Goal: Task Accomplishment & Management: Complete application form

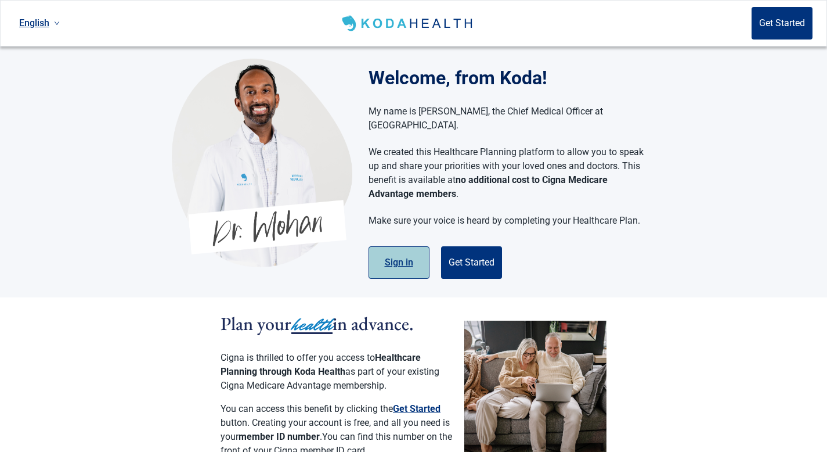
click at [403, 247] on button "Sign in" at bounding box center [399, 262] width 61 height 33
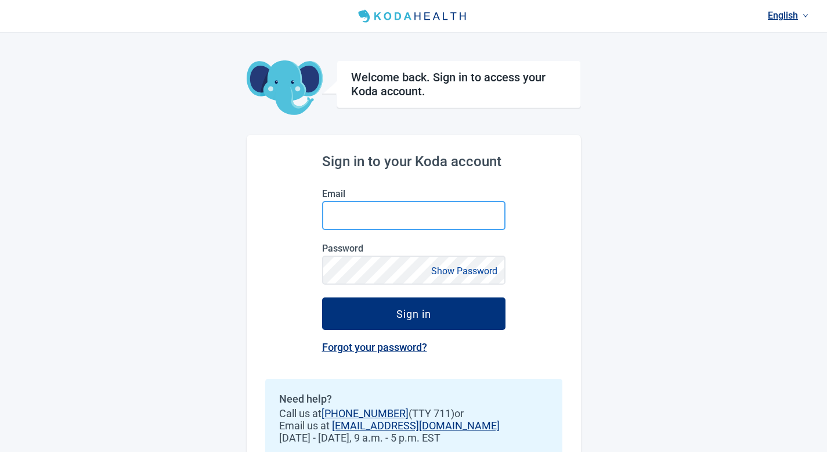
click at [349, 218] on input "Email" at bounding box center [413, 215] width 183 height 29
type input "[EMAIL_ADDRESS][DOMAIN_NAME]"
click at [419, 270] on button "Show Password" at bounding box center [464, 271] width 73 height 16
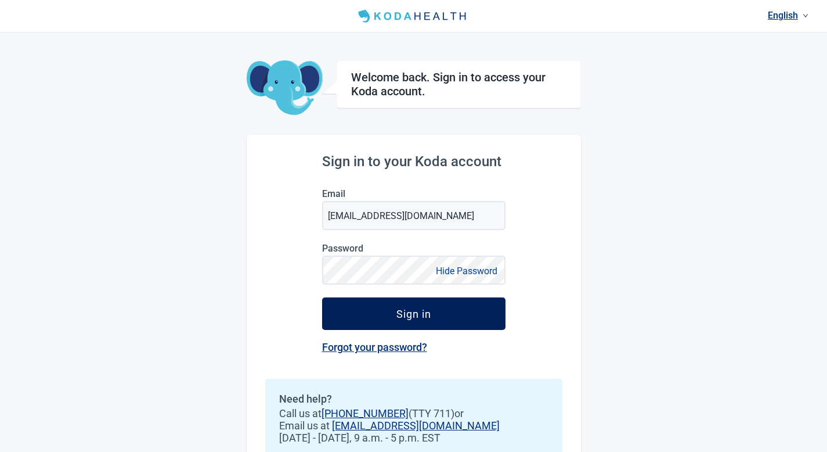
click at [419, 313] on div "Sign in" at bounding box center [413, 314] width 35 height 12
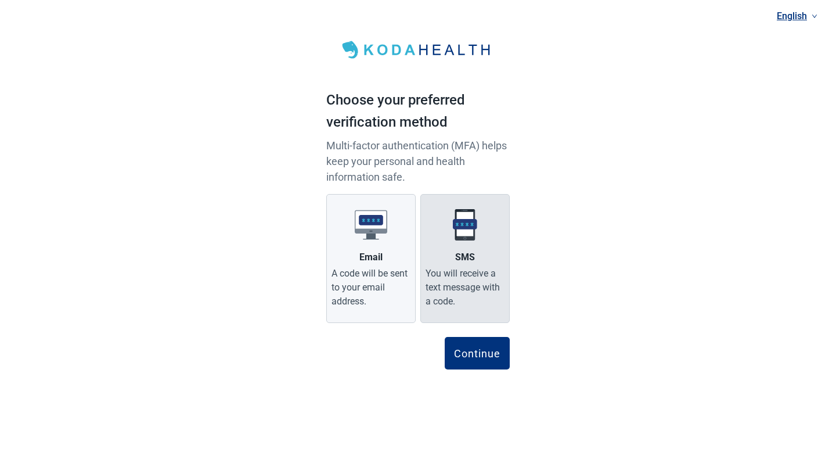
click at [419, 245] on label "SMS You will receive a text message with a code." at bounding box center [464, 258] width 89 height 129
click at [0, 0] on input "SMS You will receive a text message with a code." at bounding box center [0, 0] width 0 height 0
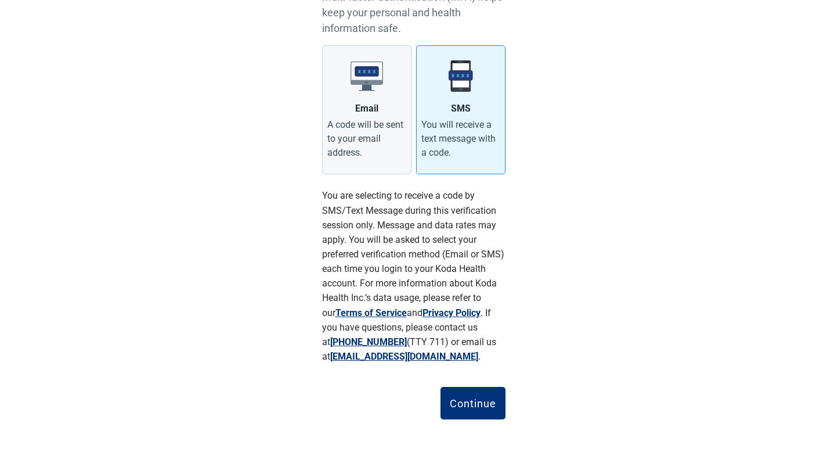
scroll to position [153, 0]
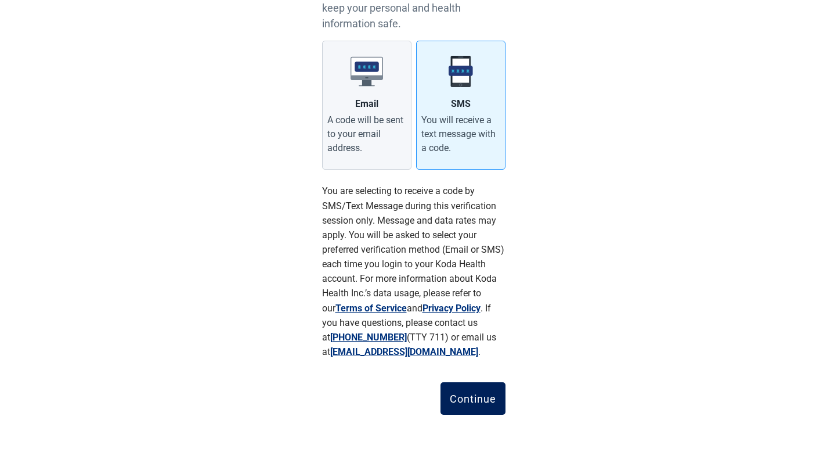
click at [419, 388] on button "Continue" at bounding box center [473, 398] width 65 height 33
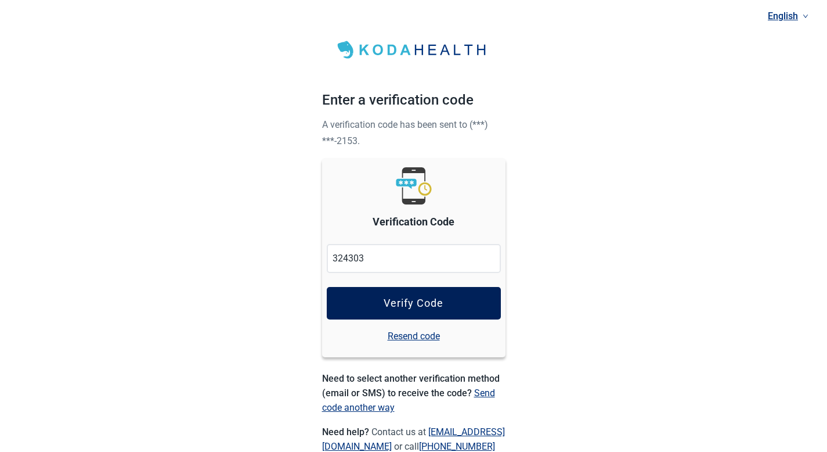
type input "324303"
click at [419, 299] on div "Verify Code" at bounding box center [414, 303] width 60 height 12
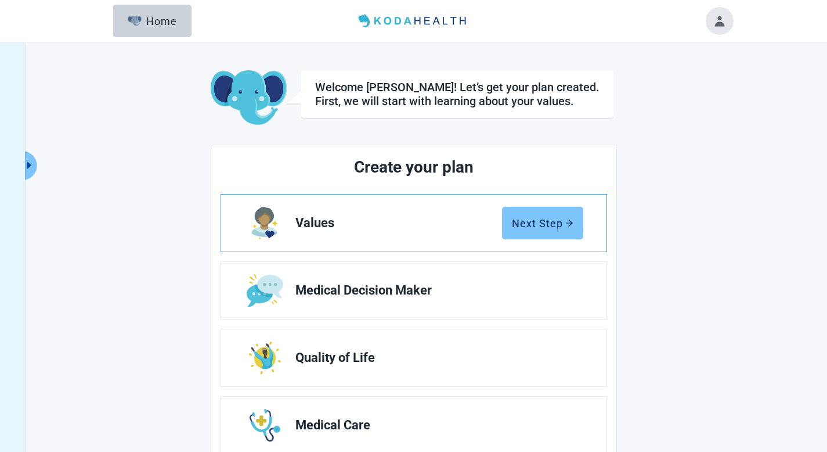
click at [419, 221] on div "Next Step" at bounding box center [543, 223] width 62 height 12
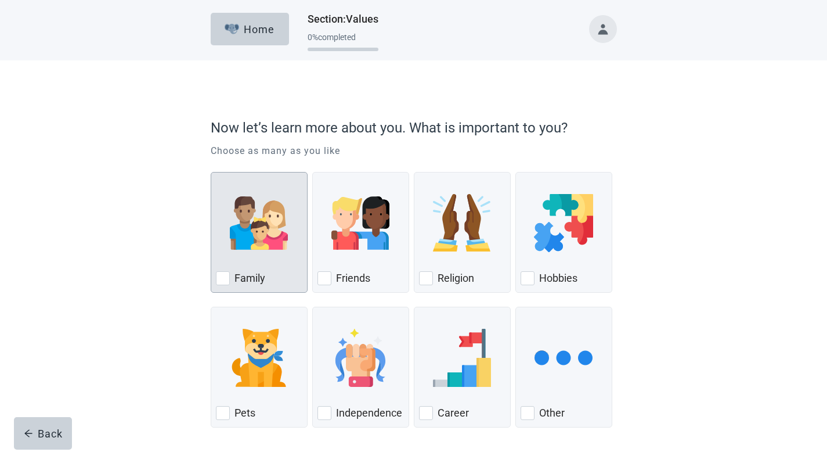
click at [228, 277] on div "Family, checkbox, not checked" at bounding box center [223, 278] width 14 height 14
click at [211, 172] on input "Family" at bounding box center [211, 172] width 1 height 1
checkbox input "true"
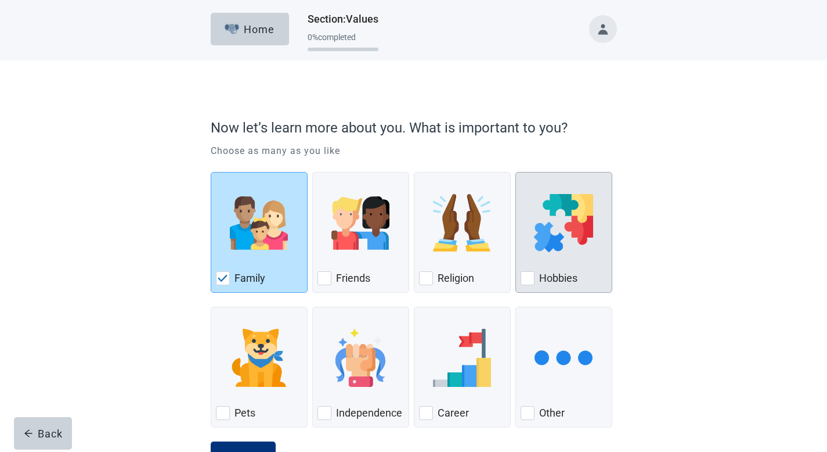
click at [419, 275] on div "Hobbies, checkbox, not checked" at bounding box center [528, 278] width 14 height 14
click at [419, 172] on input "Hobbies" at bounding box center [515, 172] width 1 height 1
checkbox input "true"
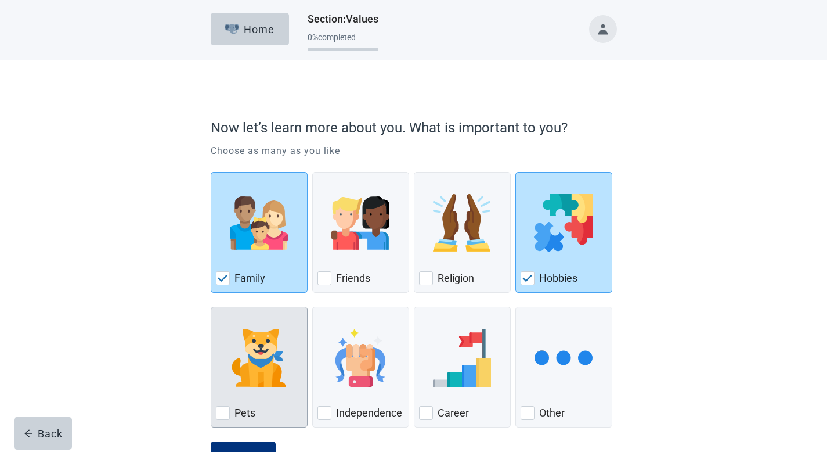
click at [227, 388] on div "Pets, checkbox, not checked" at bounding box center [223, 413] width 14 height 14
click at [211, 307] on input "Pets" at bounding box center [211, 306] width 1 height 1
checkbox input "true"
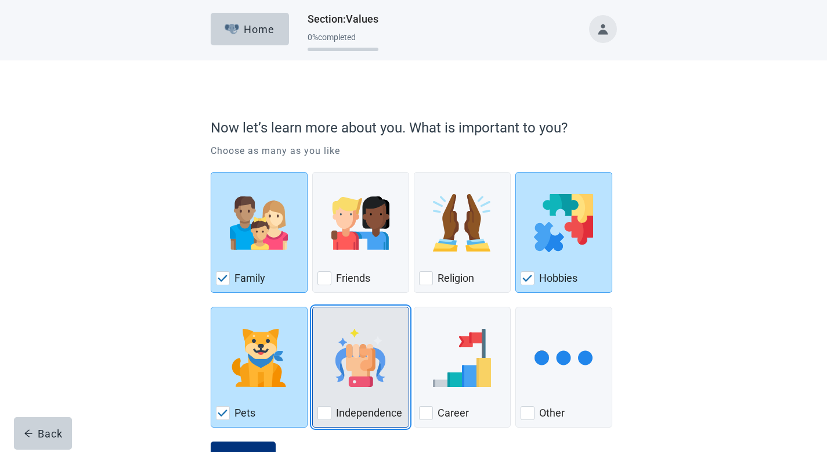
click at [326, 388] on div "Independence, checkbox, not checked" at bounding box center [324, 413] width 14 height 14
click at [313, 307] on input "Independence" at bounding box center [312, 306] width 1 height 1
checkbox input "true"
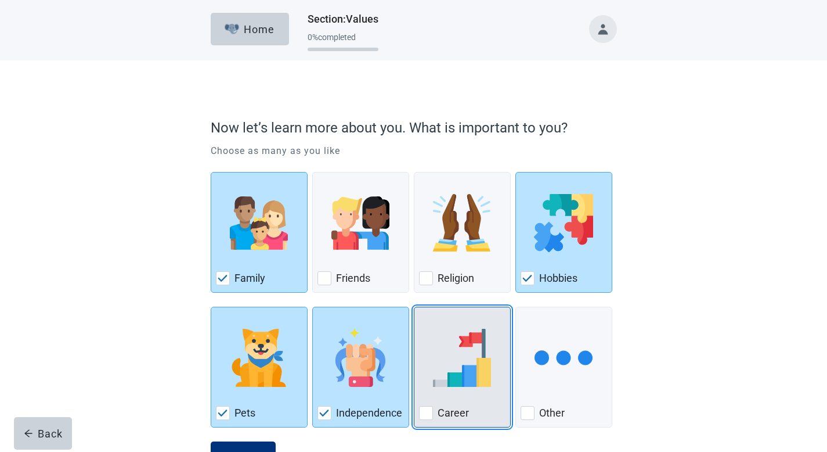
click at [419, 388] on div "Career, checkbox, not checked" at bounding box center [426, 413] width 14 height 14
click at [414, 307] on input "Career" at bounding box center [414, 306] width 1 height 1
checkbox input "true"
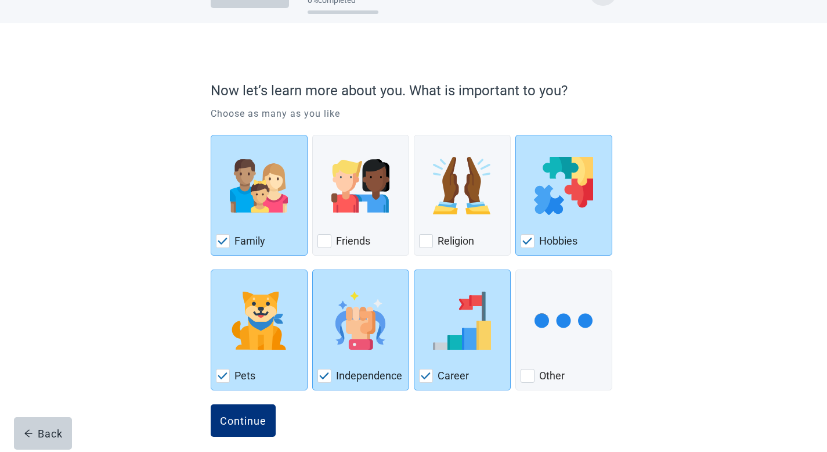
scroll to position [48, 0]
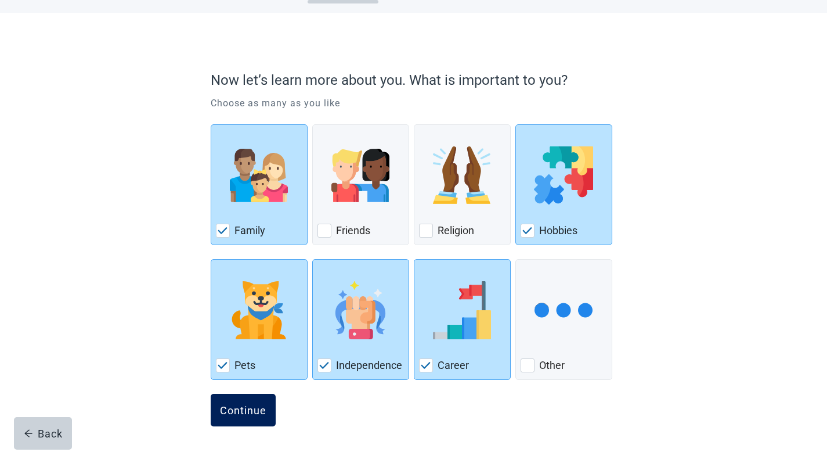
click at [246, 388] on div "Continue" at bounding box center [243, 410] width 46 height 12
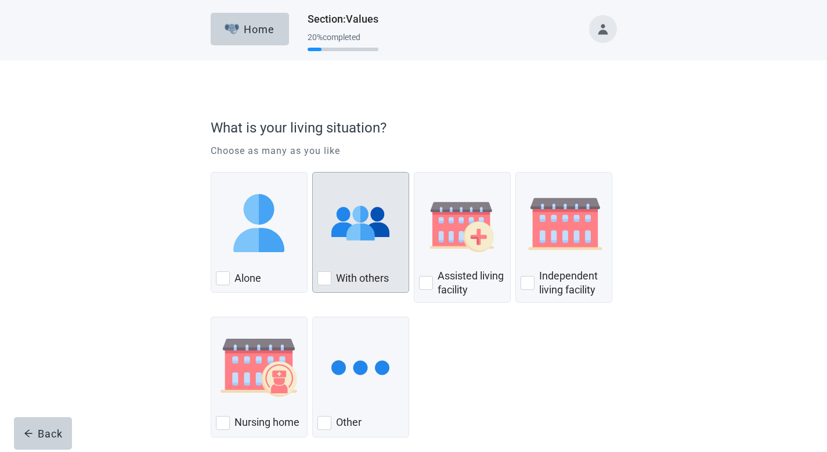
click at [329, 277] on div "With Others, checkbox, not checked" at bounding box center [324, 278] width 14 height 14
click at [313, 172] on input "With others" at bounding box center [312, 172] width 1 height 1
checkbox input "true"
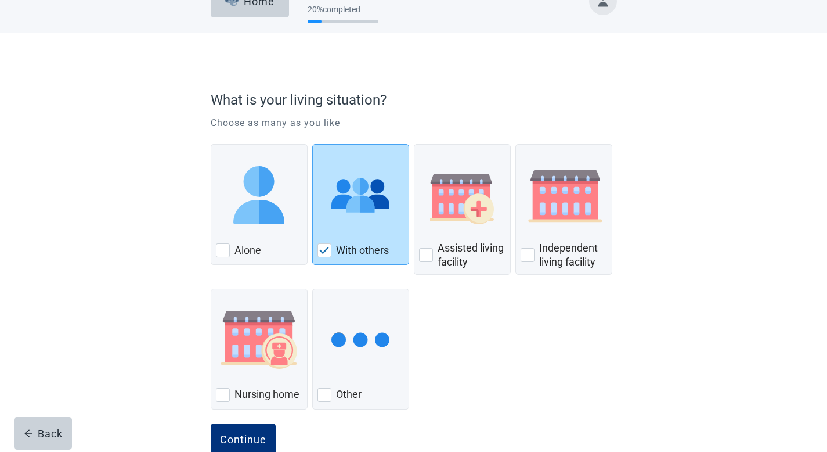
scroll to position [57, 0]
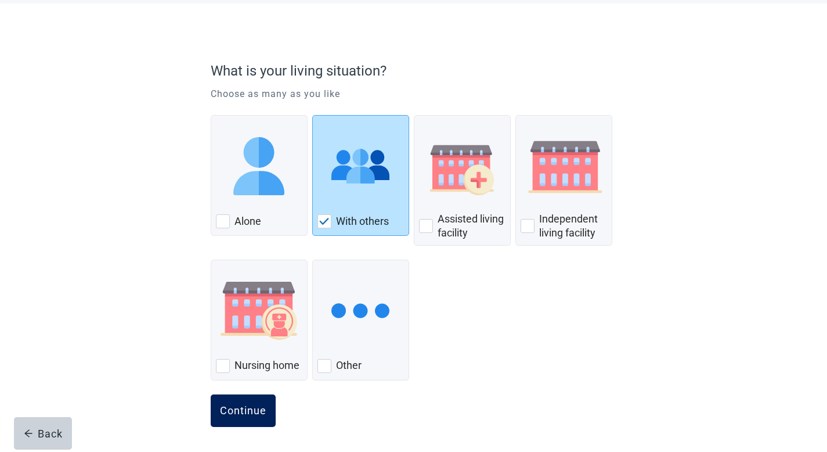
click at [240, 388] on div "Continue" at bounding box center [243, 411] width 46 height 12
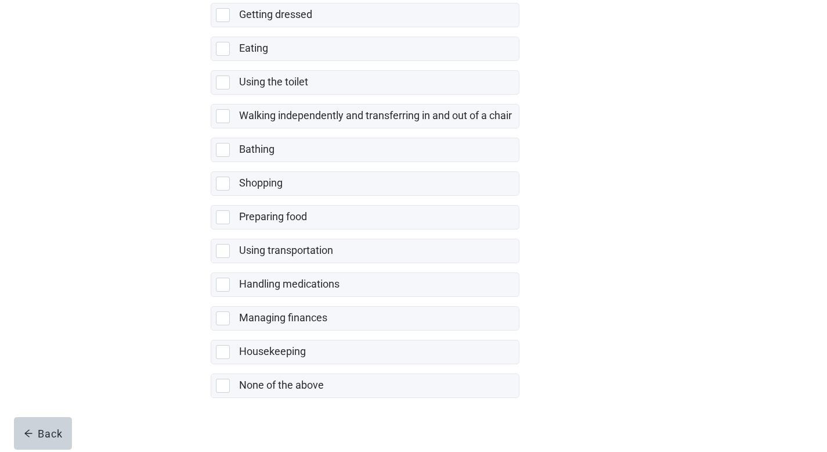
scroll to position [190, 0]
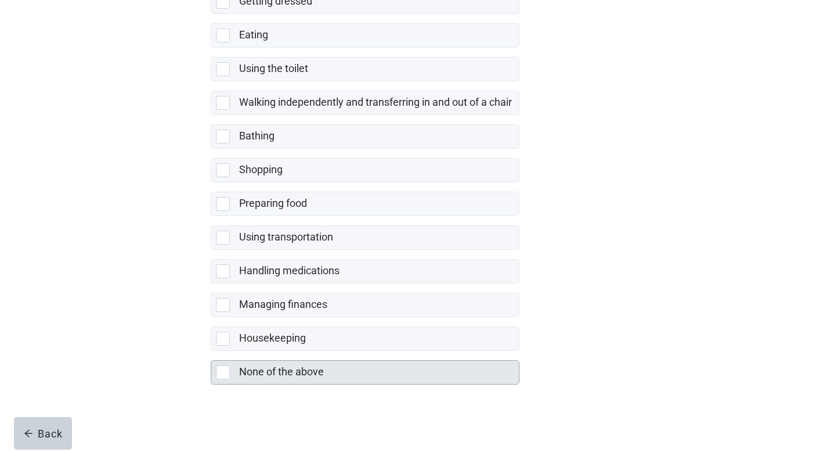
click at [224, 367] on div "None of the above, checkbox, not selected" at bounding box center [223, 372] width 14 height 14
click at [211, 351] on input "None of the above" at bounding box center [211, 351] width 1 height 1
checkbox input "true"
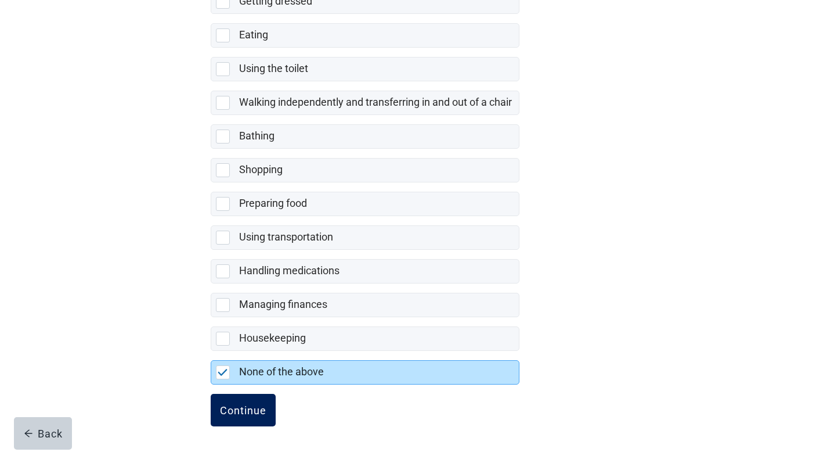
click at [258, 388] on div "Continue" at bounding box center [243, 410] width 46 height 12
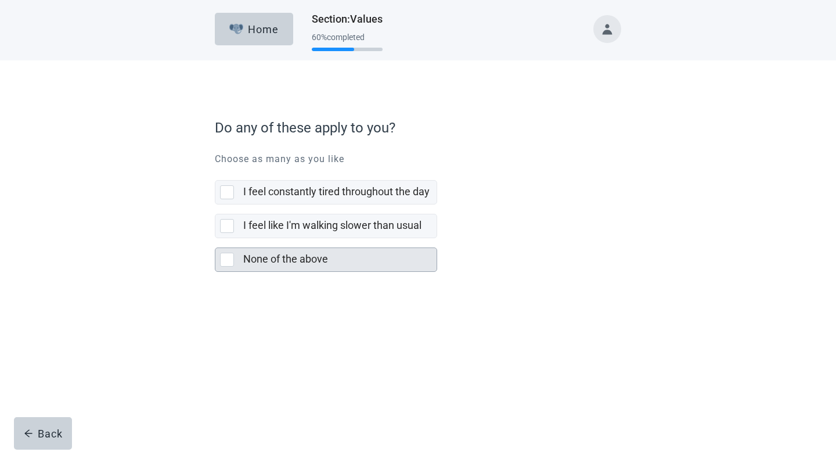
click at [226, 256] on div "None of the above, checkbox, not selected" at bounding box center [227, 259] width 14 height 14
click at [215, 239] on input "None of the above" at bounding box center [215, 238] width 1 height 1
checkbox input "true"
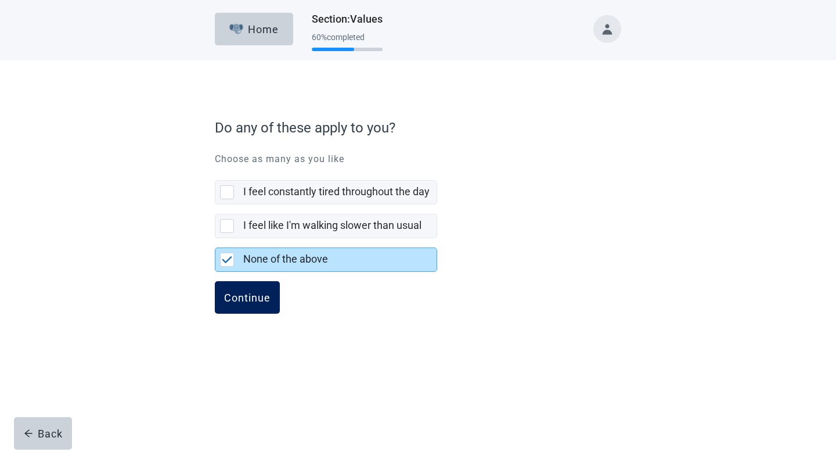
click at [261, 292] on div "Continue" at bounding box center [247, 297] width 46 height 12
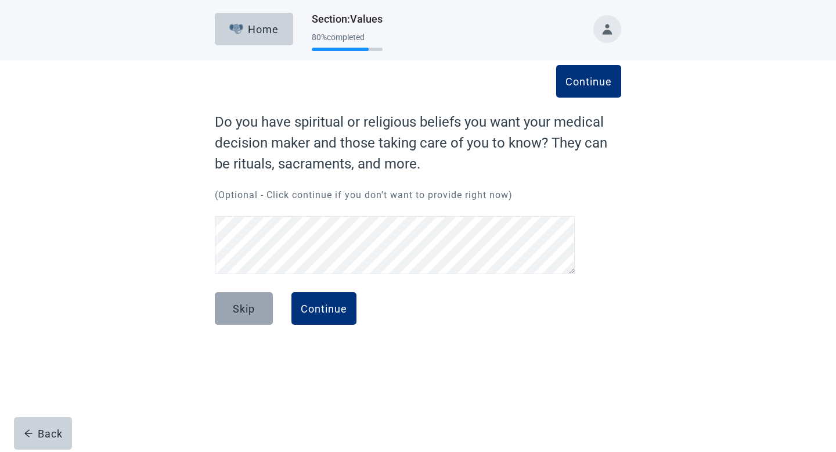
click at [251, 306] on div "Skip" at bounding box center [244, 308] width 22 height 12
click at [244, 306] on div "Skip" at bounding box center [244, 308] width 22 height 12
click at [318, 303] on div "Continue" at bounding box center [324, 308] width 46 height 12
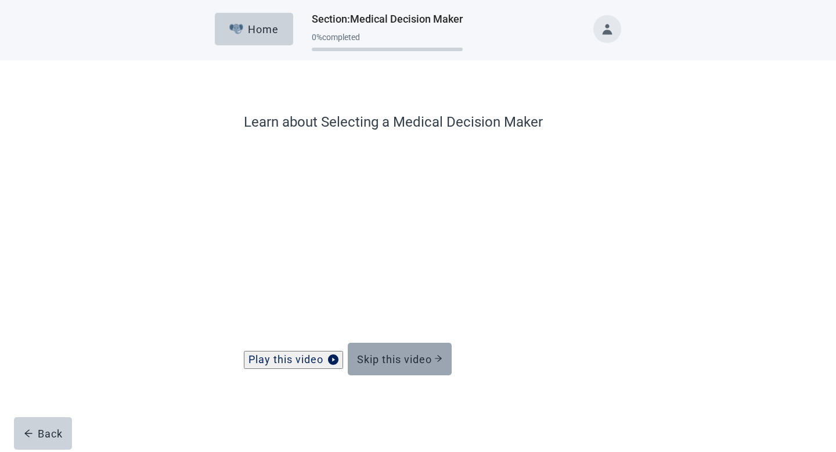
click at [409, 364] on div "Skip this video" at bounding box center [399, 359] width 85 height 12
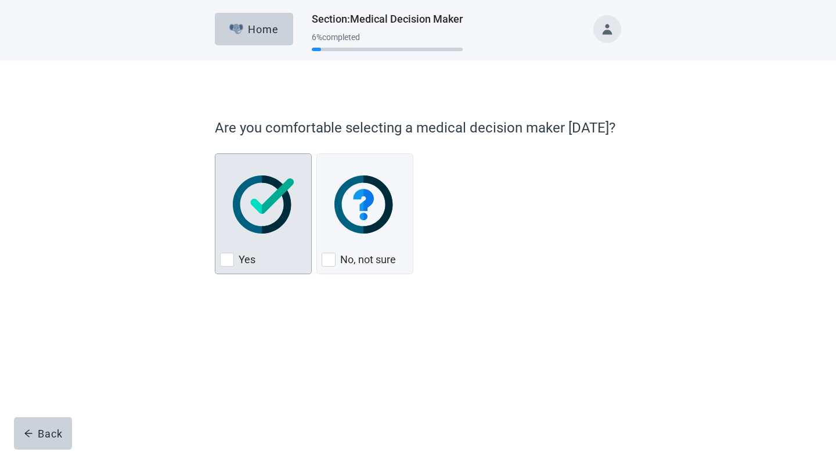
click at [228, 257] on div "Yes, checkbox, not checked" at bounding box center [227, 259] width 14 height 14
click at [215, 154] on input "Yes" at bounding box center [215, 153] width 1 height 1
checkbox input "true"
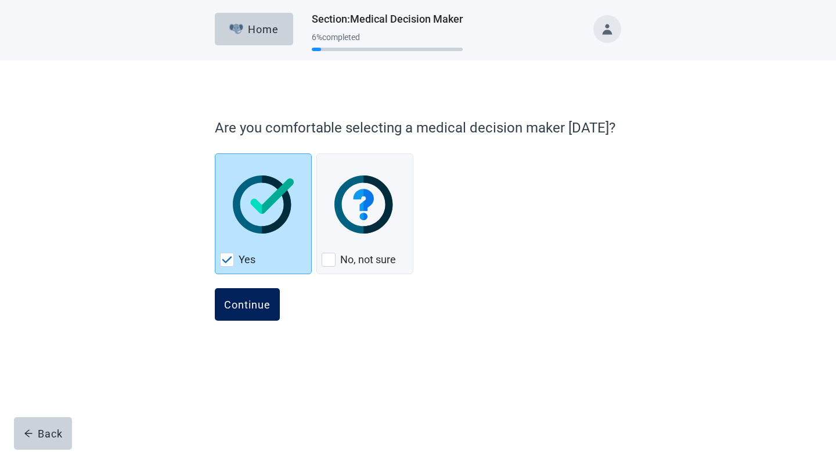
click at [262, 300] on div "Continue" at bounding box center [247, 304] width 46 height 12
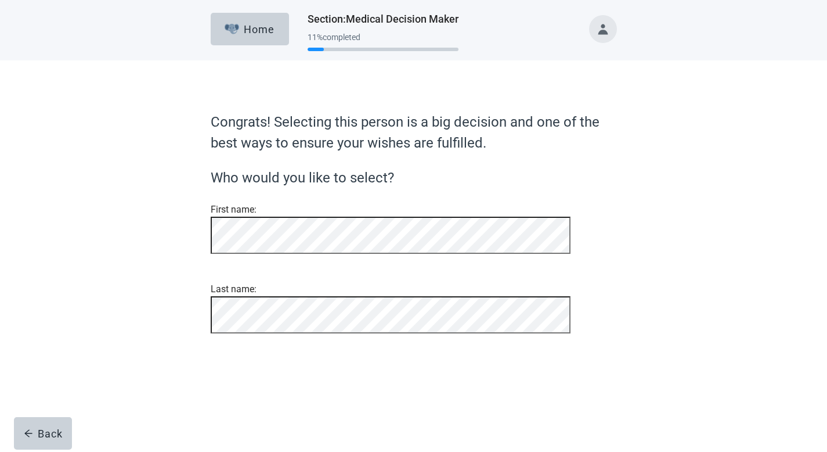
scroll to position [3, 0]
click at [174, 246] on div "Congrats! Selecting this person is a big decision and one of the best ways to e…" at bounding box center [414, 245] width 488 height 322
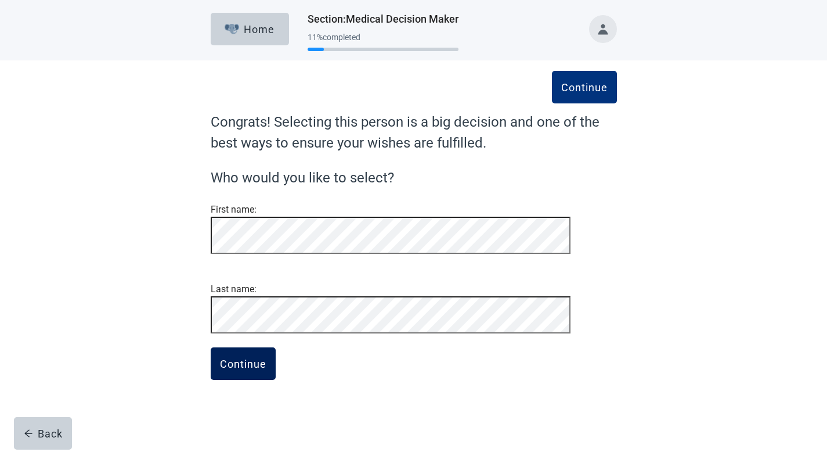
click at [250, 369] on div "Continue" at bounding box center [243, 364] width 46 height 12
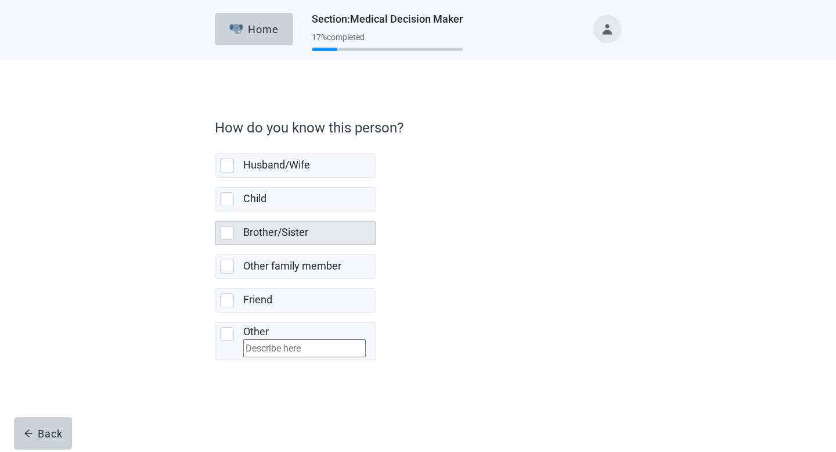
click at [230, 232] on div "Brother/Sister, checkbox, not selected" at bounding box center [227, 233] width 14 height 14
click at [215, 212] on input "Brother/Sister" at bounding box center [215, 211] width 1 height 1
checkbox input "true"
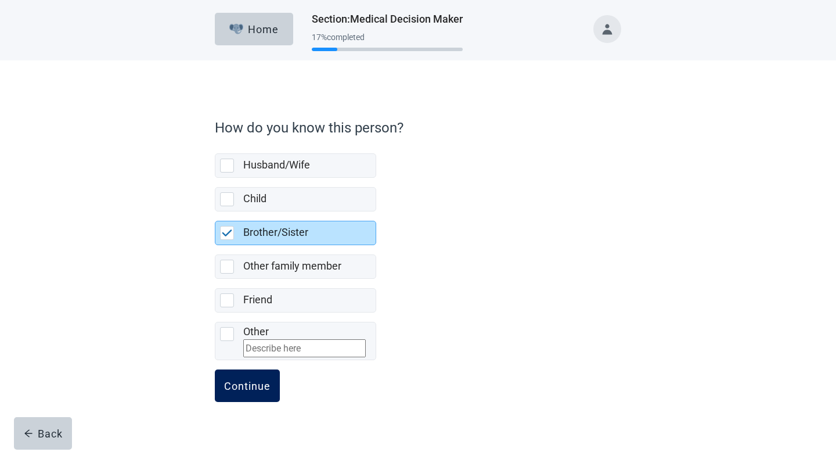
click at [258, 388] on div "Continue" at bounding box center [247, 386] width 46 height 12
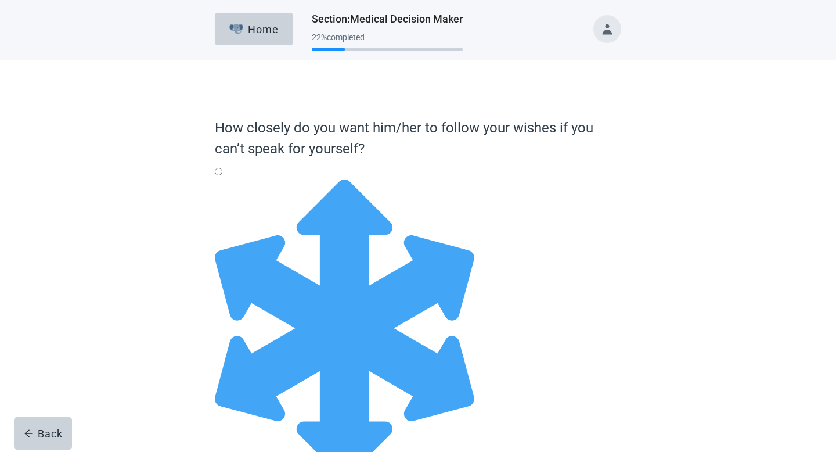
radio input "true"
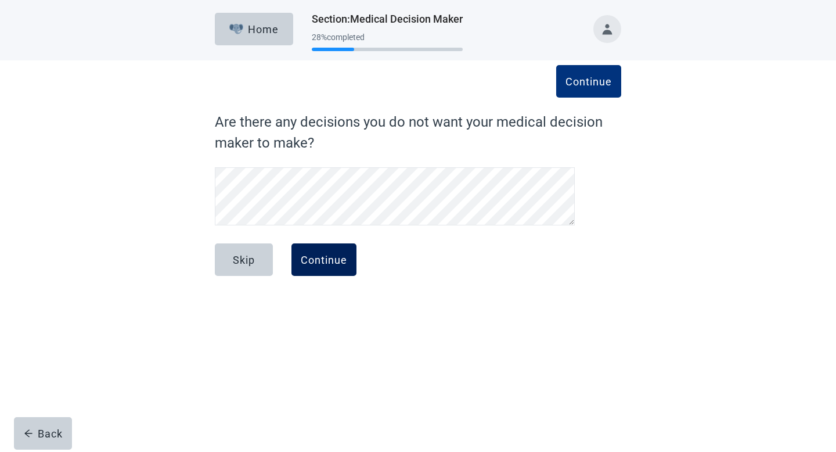
click at [323, 259] on div "Continue" at bounding box center [324, 260] width 46 height 12
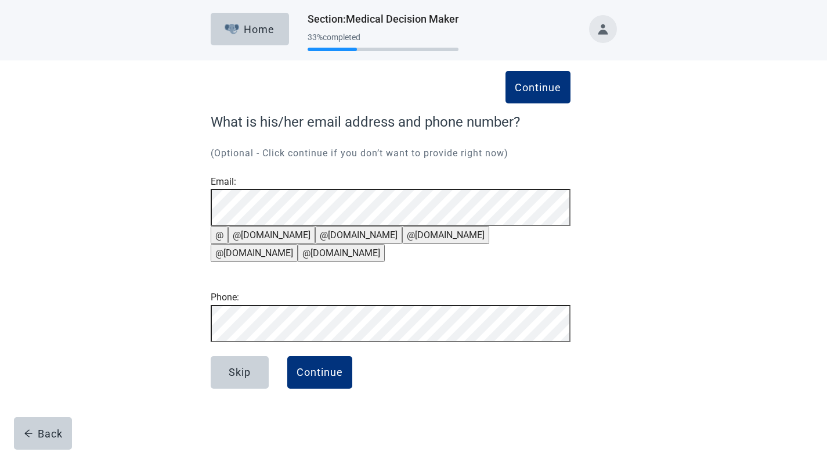
scroll to position [39, 0]
click at [319, 378] on div "Continue" at bounding box center [320, 372] width 46 height 12
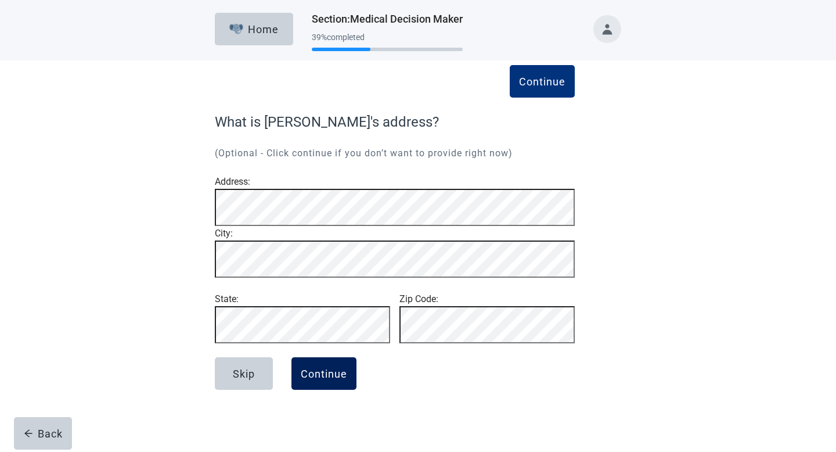
click at [320, 379] on div "Continue" at bounding box center [324, 373] width 46 height 12
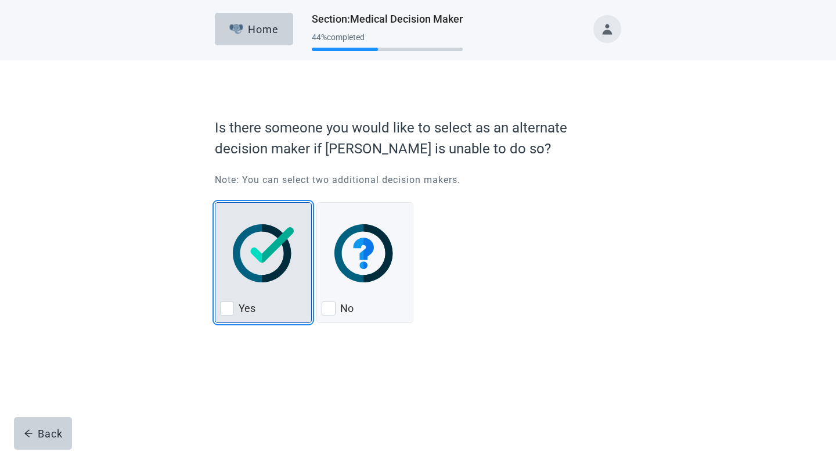
click at [229, 309] on div "Yes, checkbox, not checked" at bounding box center [227, 308] width 14 height 14
click at [215, 203] on input "Yes" at bounding box center [215, 202] width 1 height 1
checkbox input "true"
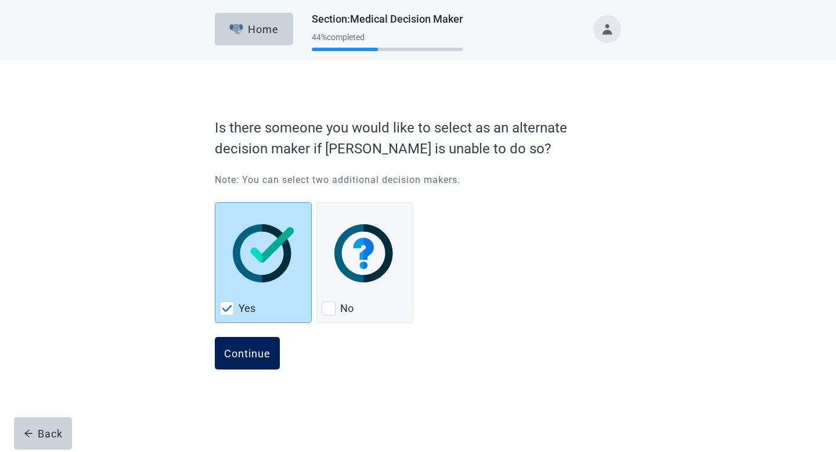
click at [258, 351] on div "Continue" at bounding box center [247, 353] width 46 height 12
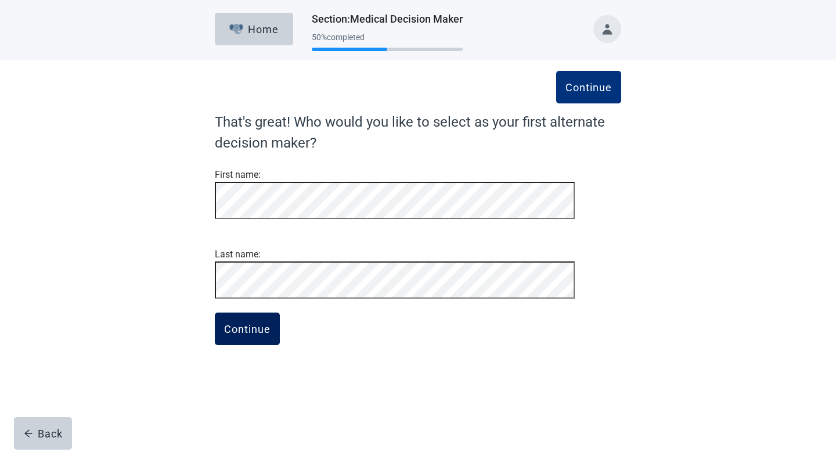
click at [257, 334] on div "Continue" at bounding box center [247, 329] width 46 height 12
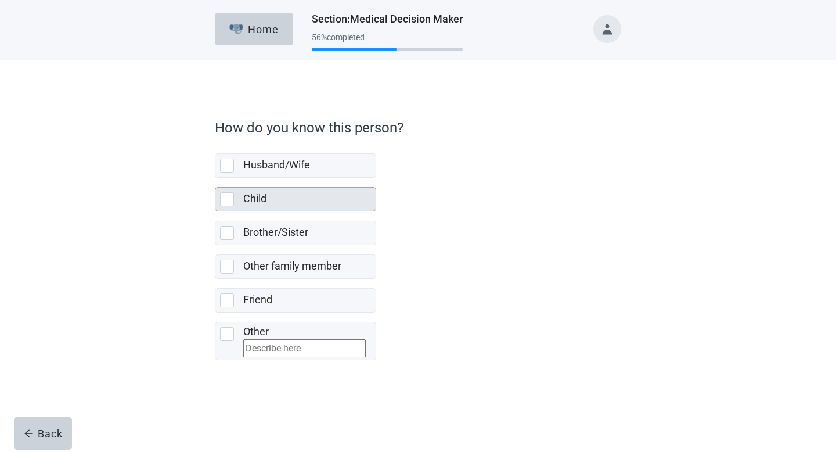
click at [231, 196] on div "Child, checkbox, not selected" at bounding box center [227, 199] width 14 height 14
click at [215, 178] on input "Child" at bounding box center [215, 178] width 1 height 1
checkbox input "true"
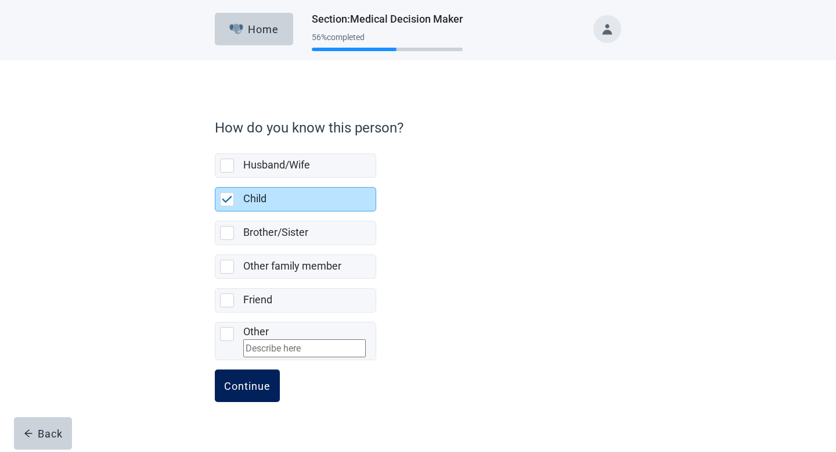
click at [257, 388] on div "Continue" at bounding box center [247, 386] width 46 height 12
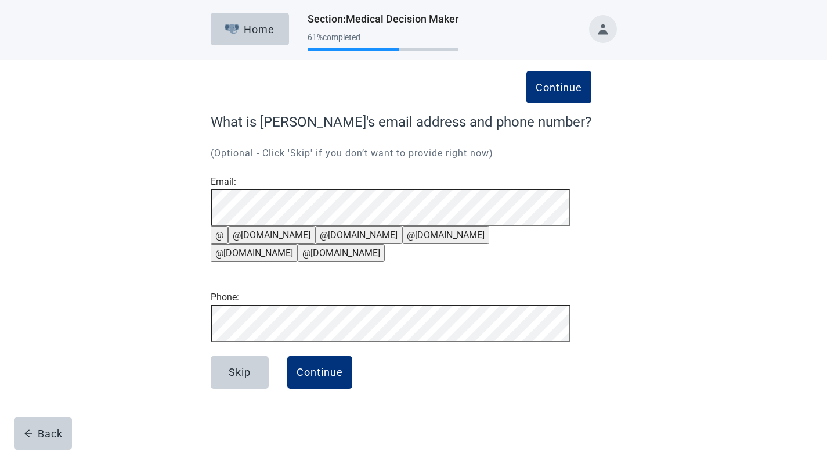
scroll to position [39, 0]
click at [320, 378] on div "Continue" at bounding box center [320, 372] width 46 height 12
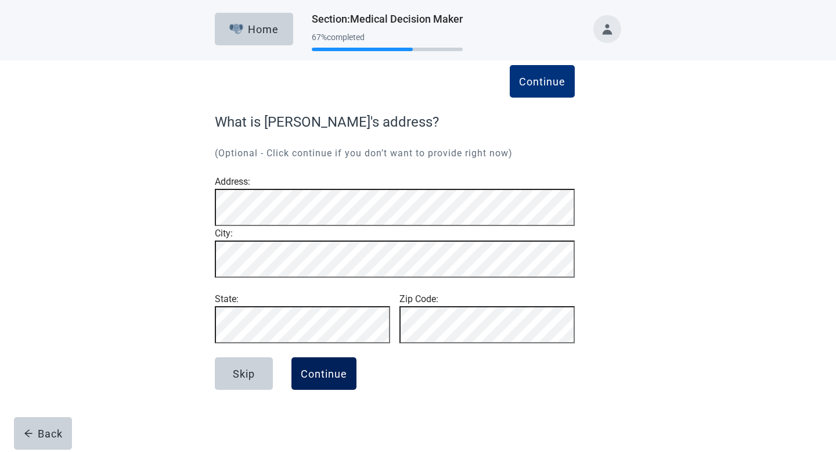
click at [331, 379] on div "Continue" at bounding box center [324, 373] width 46 height 12
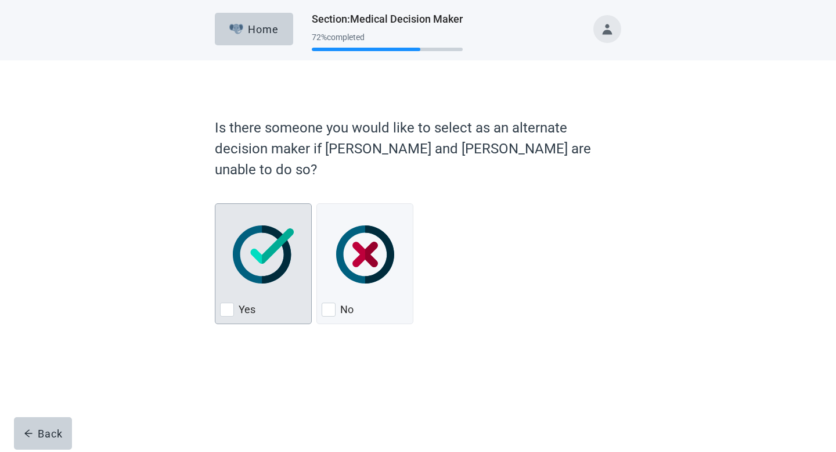
click at [227, 302] on div "Yes, checkbox, not checked" at bounding box center [227, 309] width 14 height 14
click at [215, 204] on input "Yes" at bounding box center [215, 203] width 1 height 1
checkbox input "true"
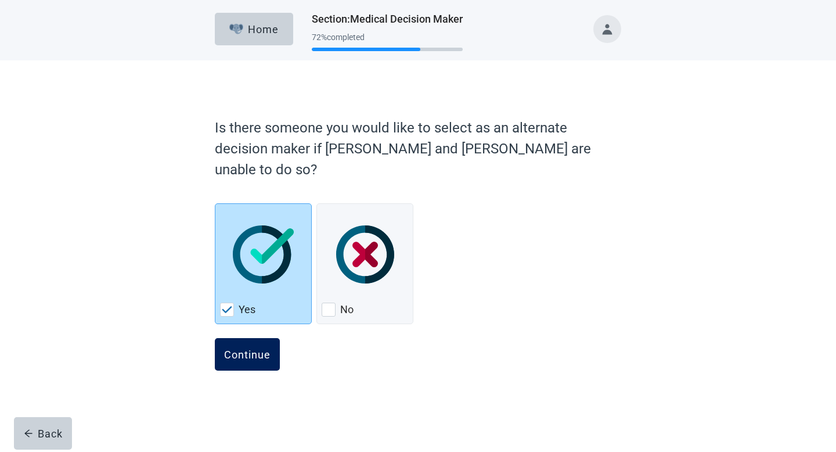
click at [257, 348] on div "Continue" at bounding box center [247, 354] width 46 height 12
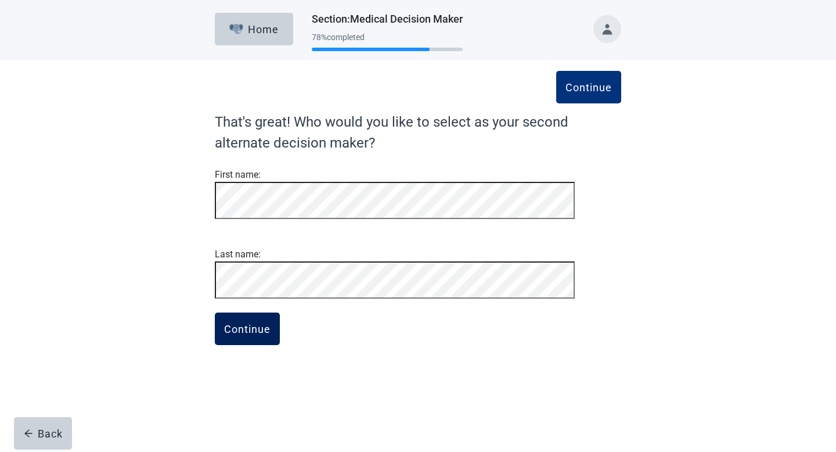
click at [244, 334] on div "Continue" at bounding box center [247, 329] width 46 height 12
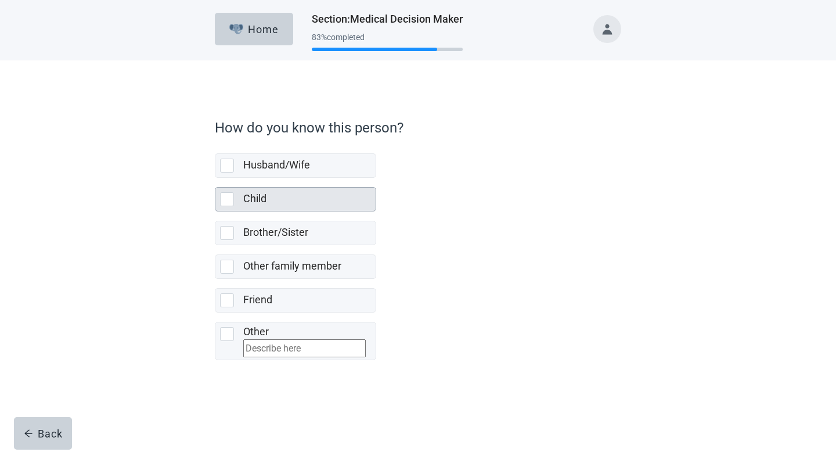
click at [226, 200] on div "Child, checkbox, not selected" at bounding box center [227, 199] width 14 height 14
click at [215, 178] on input "Child" at bounding box center [215, 178] width 1 height 1
checkbox input "true"
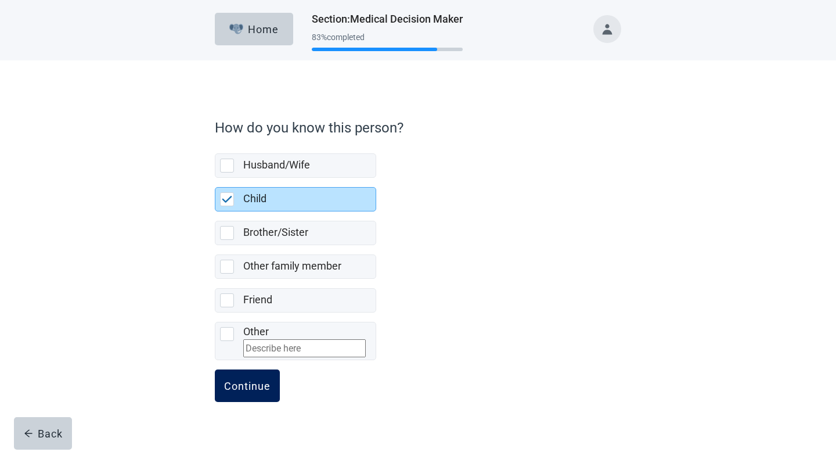
click at [261, 388] on div "Continue" at bounding box center [247, 386] width 46 height 12
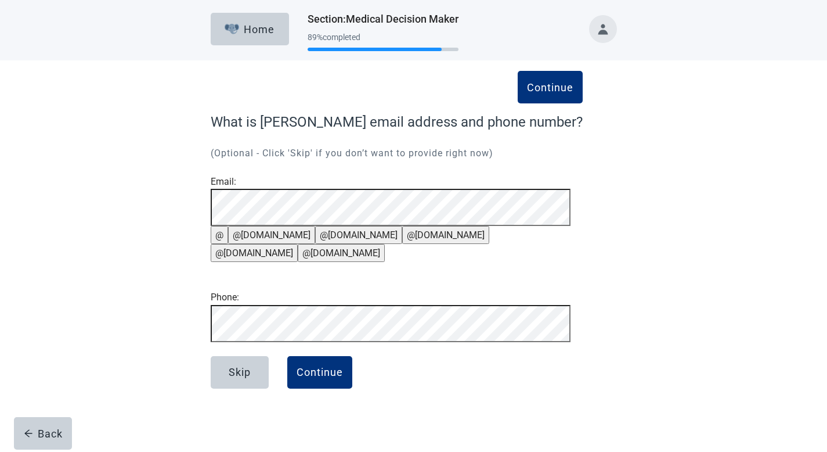
scroll to position [39, 0]
click at [334, 378] on div "Continue" at bounding box center [320, 372] width 46 height 12
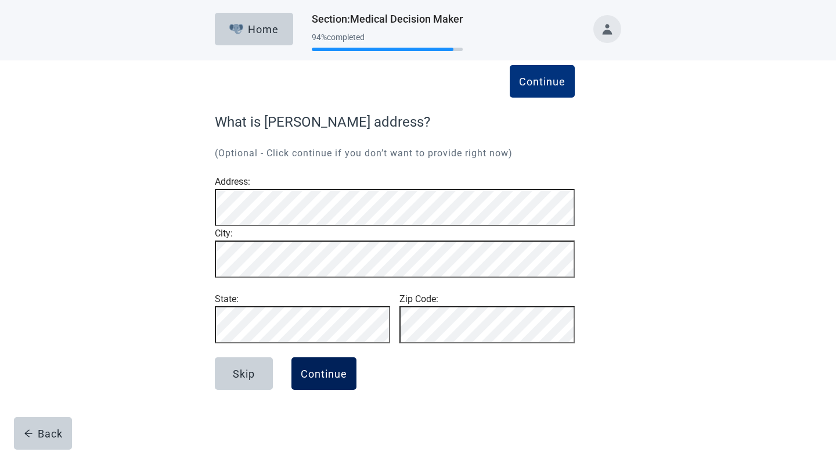
click at [327, 379] on div "Continue" at bounding box center [324, 373] width 46 height 12
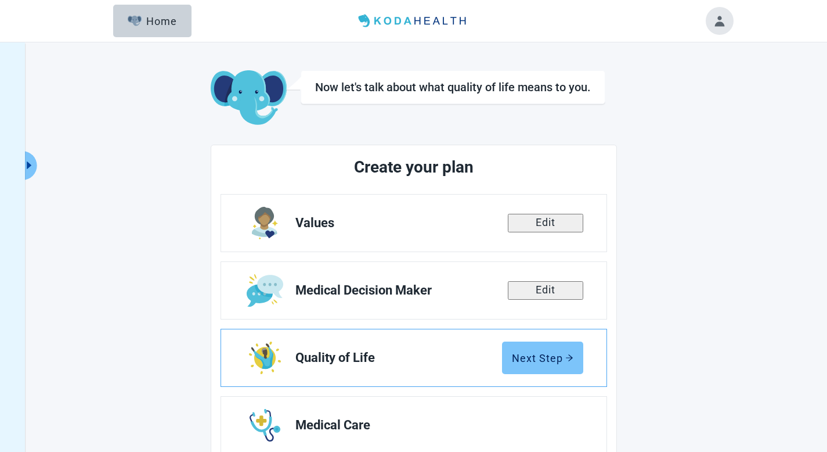
click at [419, 352] on div "Next Step" at bounding box center [543, 358] width 62 height 12
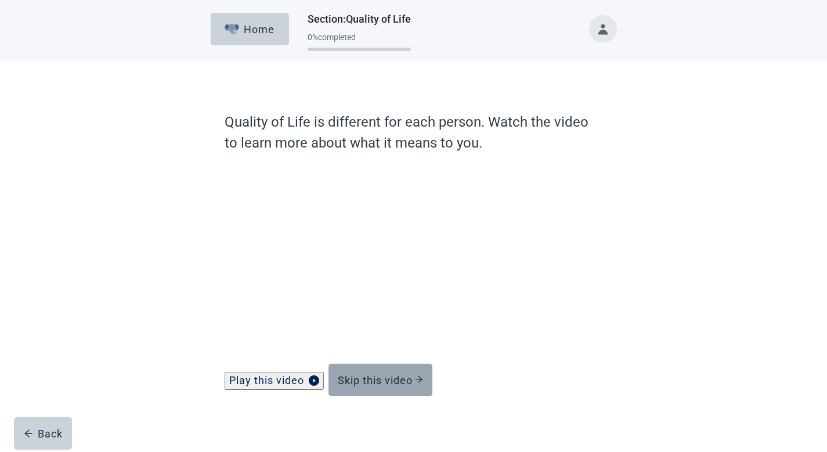
click at [389, 385] on div "Skip this video" at bounding box center [380, 380] width 85 height 12
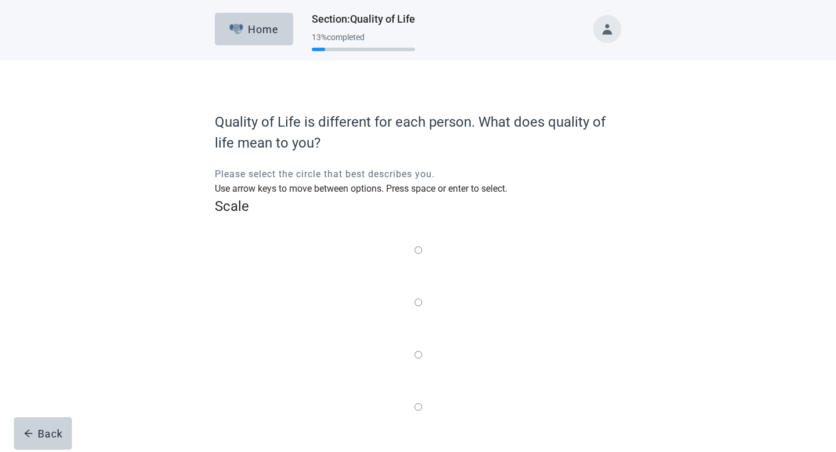
click at [418, 348] on label "Main content" at bounding box center [418, 355] width 8 height 15
click at [418, 351] on input "Quality of life scale: 50 out of 100. Balance of the two" at bounding box center [418, 355] width 8 height 8
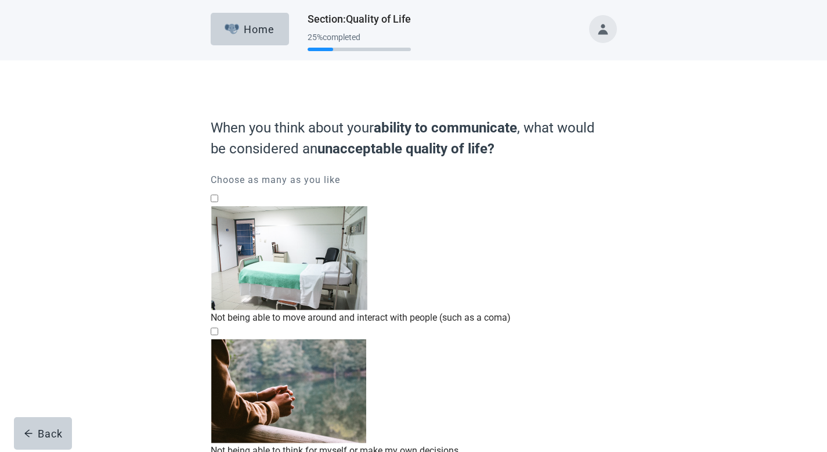
click at [225, 206] on div "Not being able to move around and interact with people (such as a coma), checkb…" at bounding box center [414, 206] width 406 height 0
click at [218, 202] on input "Not being able to move around and interact with people (such as a coma)" at bounding box center [215, 198] width 8 height 8
checkbox input "true"
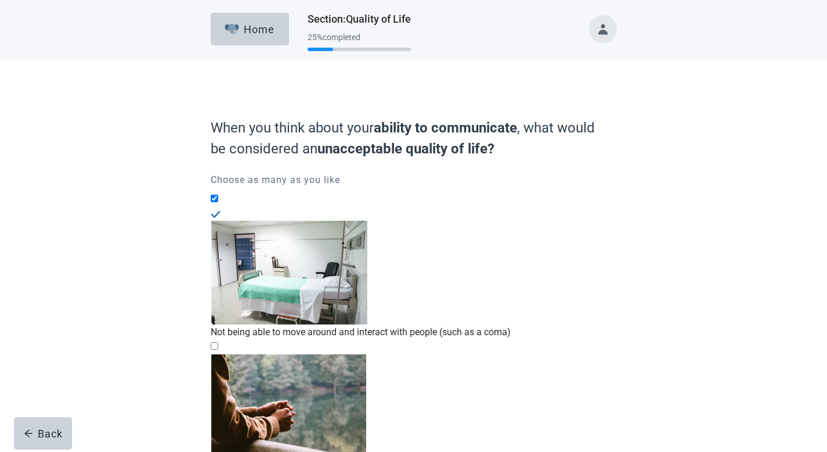
click at [224, 354] on div "Not being able to think for myself or make my own decisions, checkbox, not chec…" at bounding box center [414, 354] width 406 height 0
click at [218, 342] on input "Not being able to think for myself or make my own decisions" at bounding box center [215, 346] width 8 height 8
checkbox input "true"
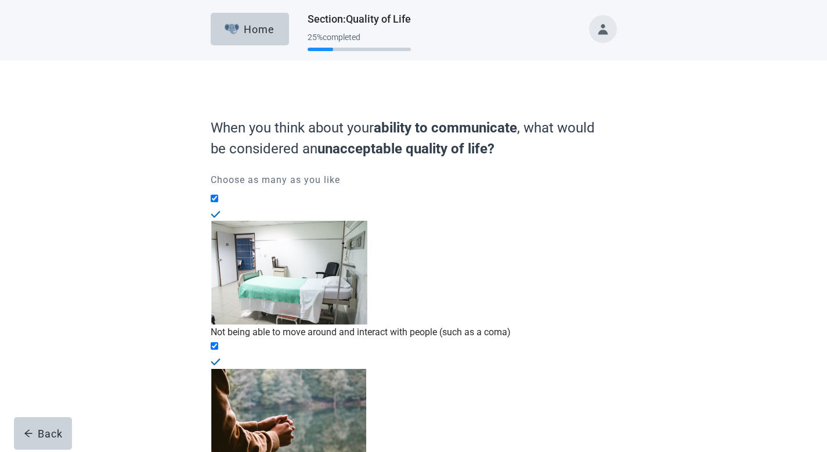
checkbox input "true"
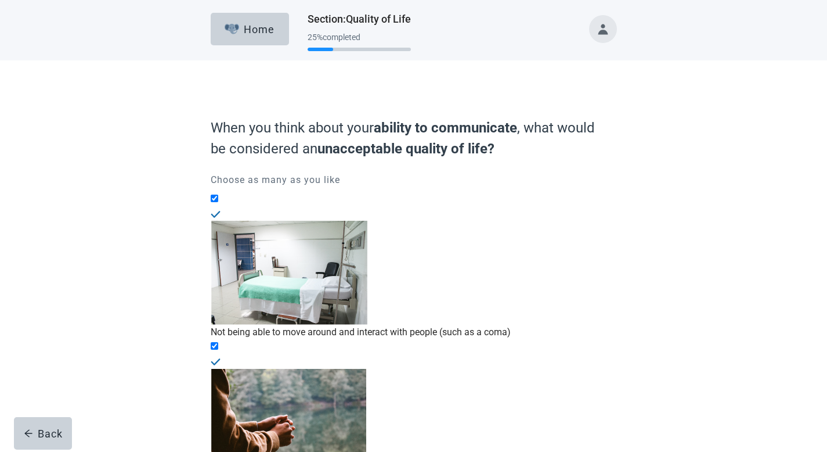
checkbox input "true"
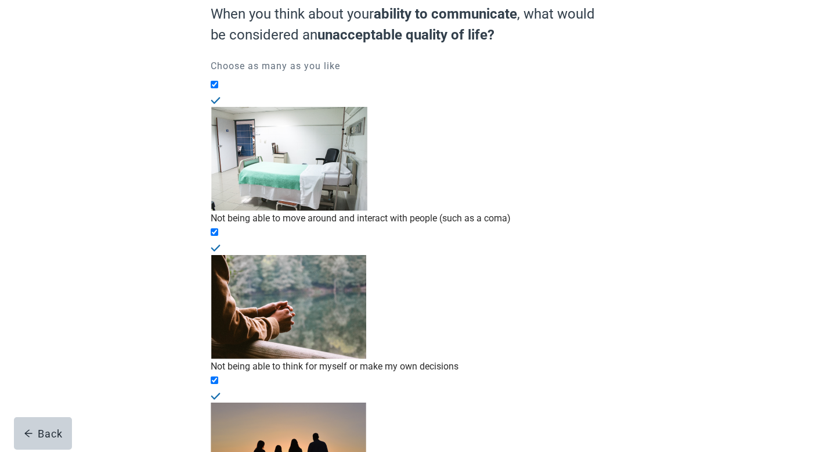
scroll to position [114, 0]
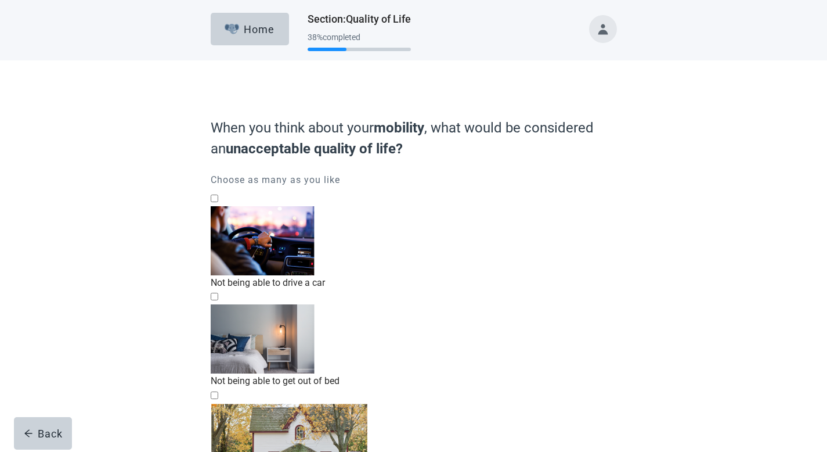
click at [226, 304] on div "Not being able to get out of bed, checkbox, not checked" at bounding box center [414, 304] width 406 height 0
click at [218, 293] on input "Not being able to get out of bed" at bounding box center [215, 297] width 8 height 8
checkbox input "true"
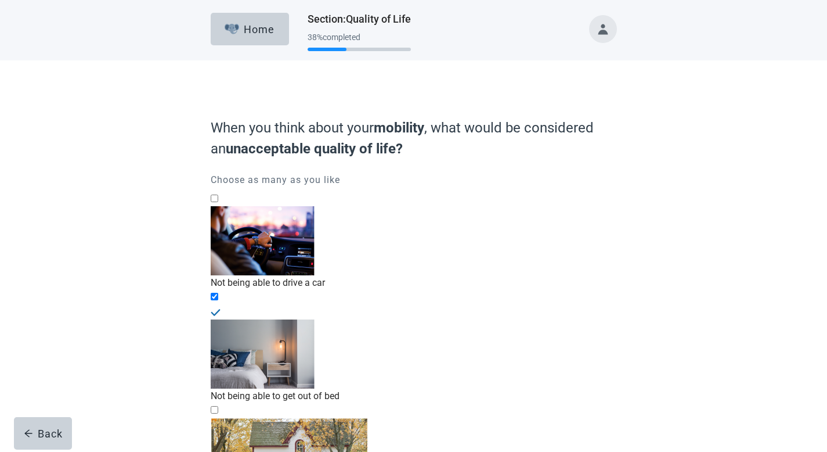
click at [225, 388] on div "Not being able to live on my own, checkbox, not checked" at bounding box center [414, 417] width 406 height 0
click at [218, 388] on input "Not being able to live on my own" at bounding box center [215, 410] width 8 height 8
checkbox input "true"
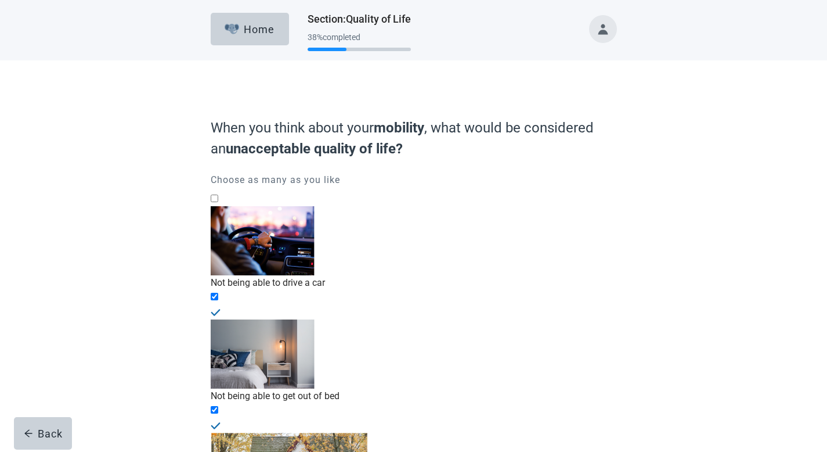
checkbox input "true"
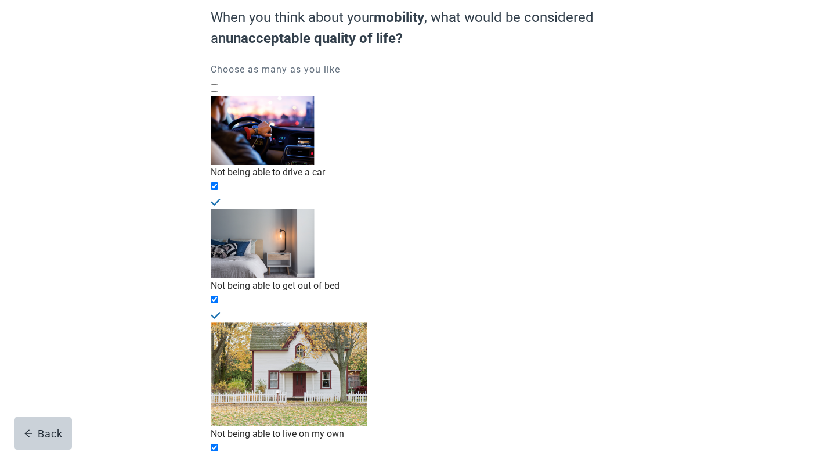
scroll to position [112, 0]
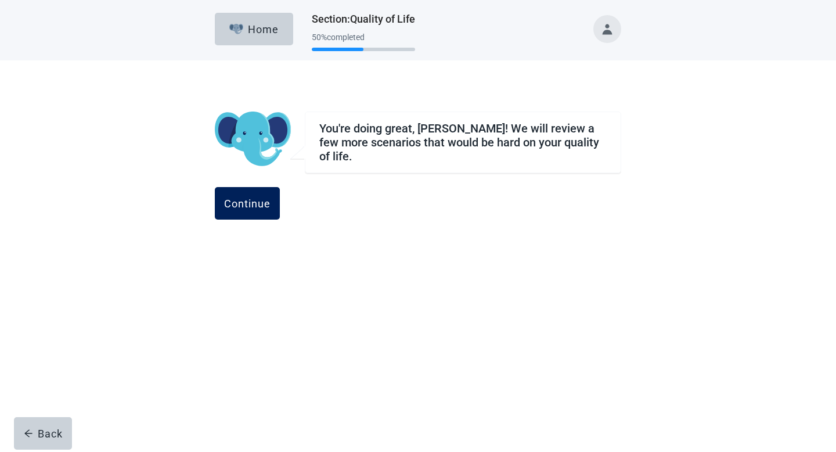
click at [270, 198] on div "Continue" at bounding box center [247, 203] width 46 height 12
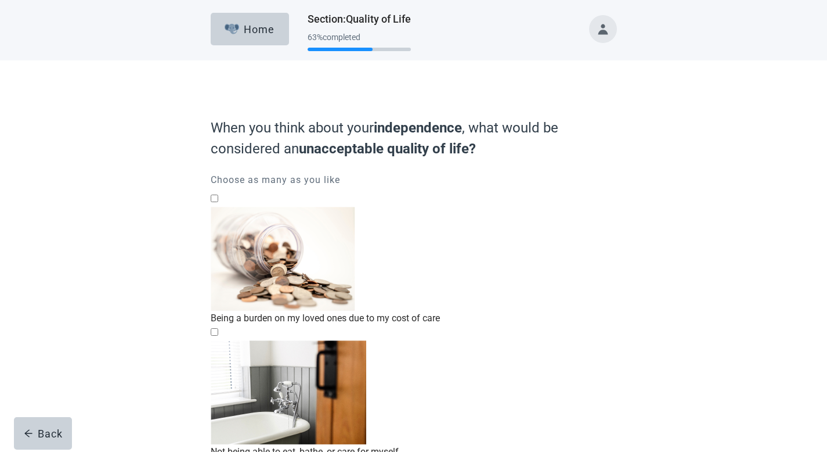
click at [224, 340] on div "Not being able to eat, bathe, or care for myself, checkbox, not checked" at bounding box center [414, 340] width 406 height 0
click at [218, 328] on input "Not being able to eat, bathe, or care for myself" at bounding box center [215, 332] width 8 height 8
checkbox input "true"
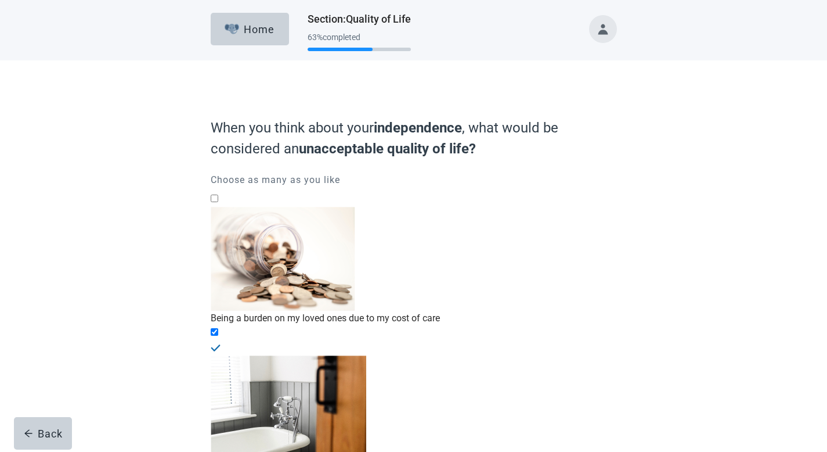
checkbox input "true"
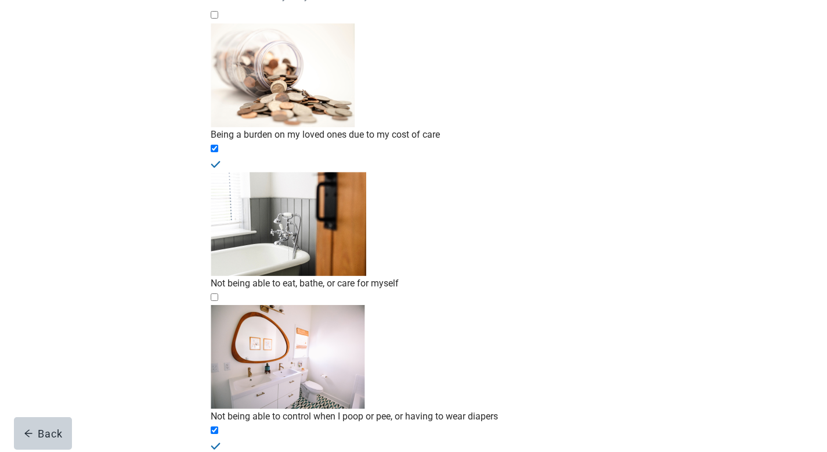
scroll to position [185, 0]
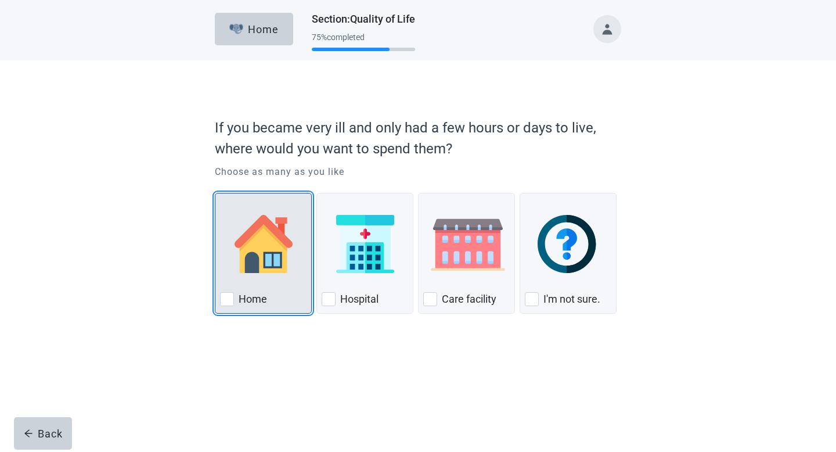
click at [229, 298] on div "Home, checkbox, not checked" at bounding box center [227, 299] width 14 height 14
click at [215, 193] on input "Home" at bounding box center [215, 193] width 1 height 1
checkbox input "true"
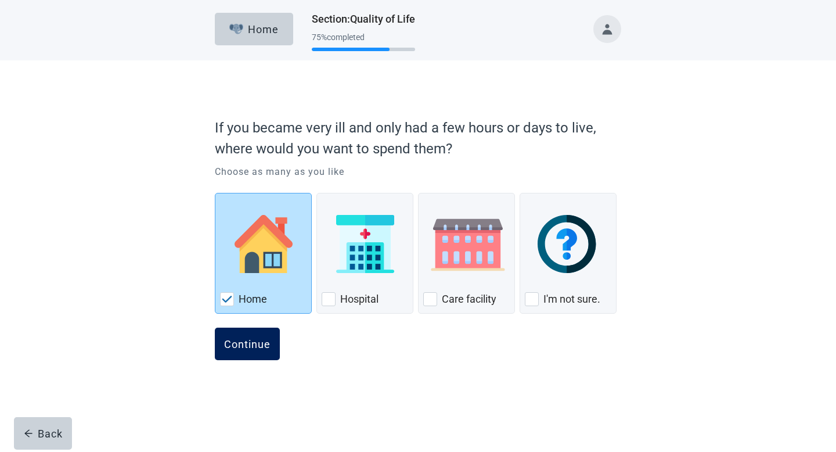
click at [263, 340] on div "Continue" at bounding box center [247, 344] width 46 height 12
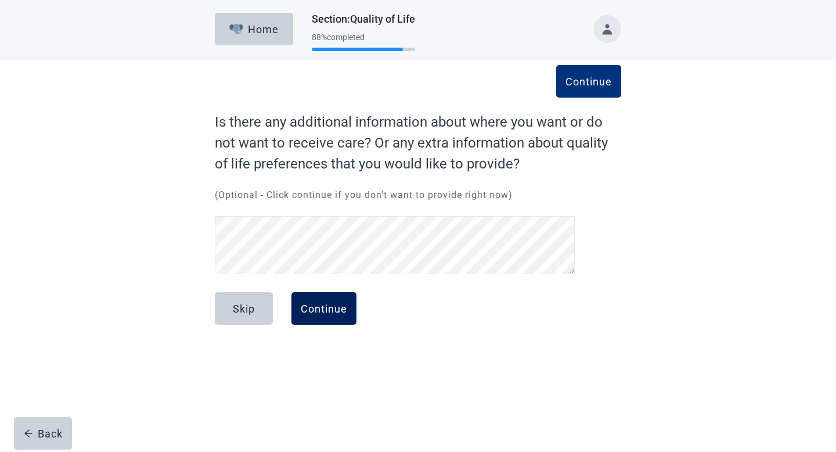
click at [320, 308] on div "Continue" at bounding box center [324, 308] width 46 height 12
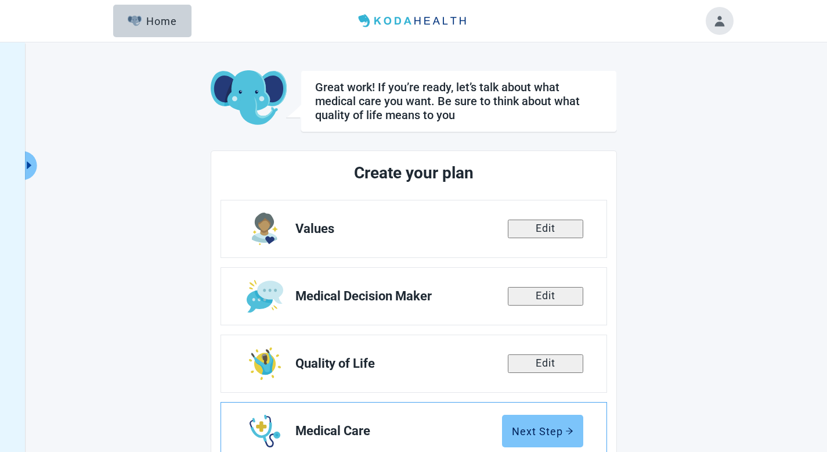
click at [419, 388] on div "Next Step" at bounding box center [543, 431] width 62 height 12
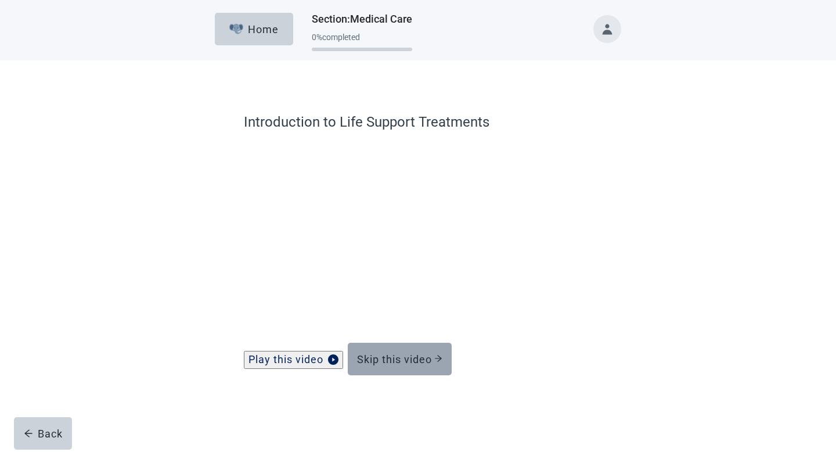
click at [415, 364] on div "Skip this video" at bounding box center [399, 359] width 85 height 12
click at [410, 364] on div "Skip this video" at bounding box center [399, 359] width 85 height 12
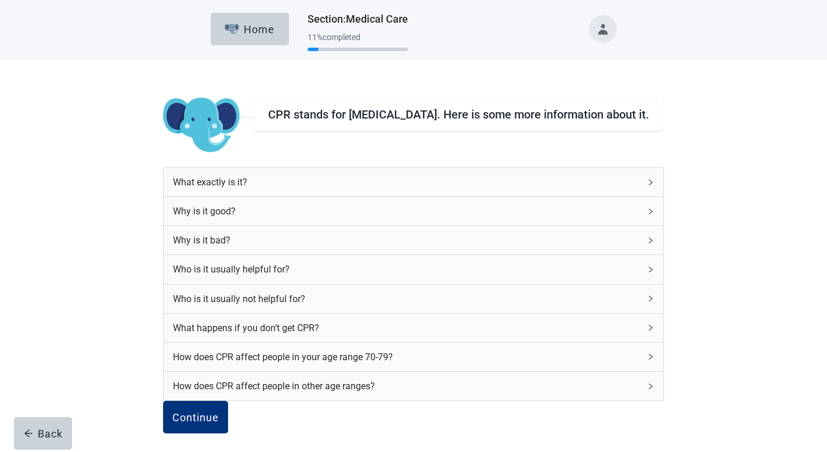
click at [419, 243] on icon "right" at bounding box center [650, 240] width 3 height 6
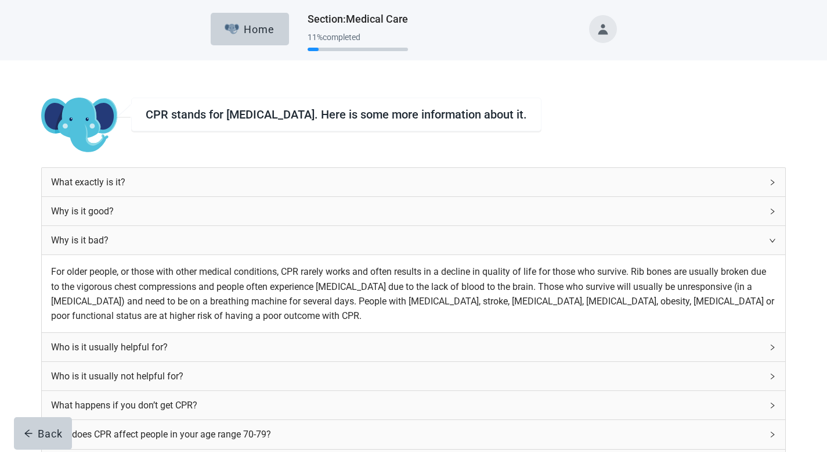
click at [419, 351] on icon "right" at bounding box center [772, 347] width 7 height 7
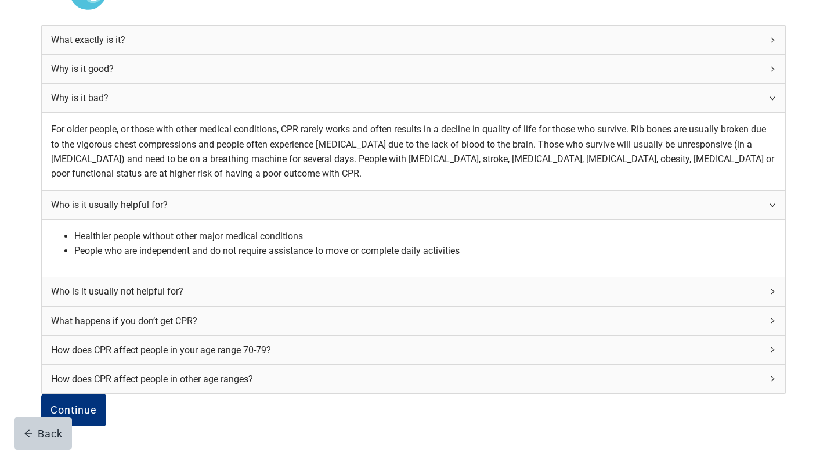
scroll to position [147, 0]
click at [419, 353] on icon "right" at bounding box center [772, 349] width 7 height 7
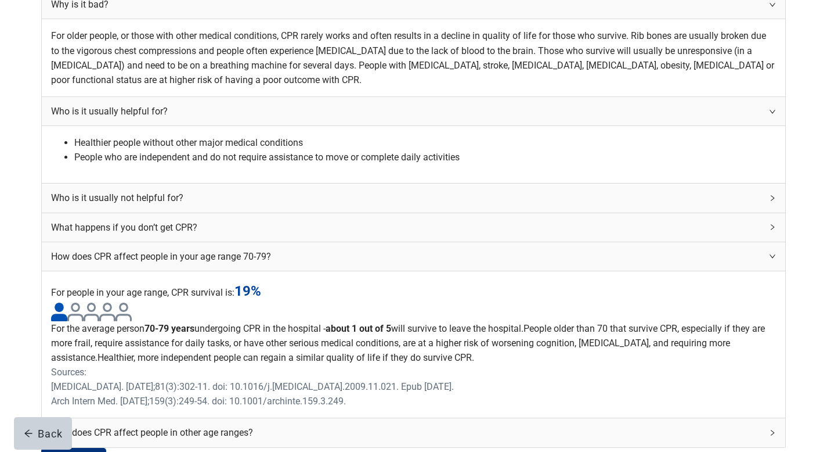
scroll to position [241, 0]
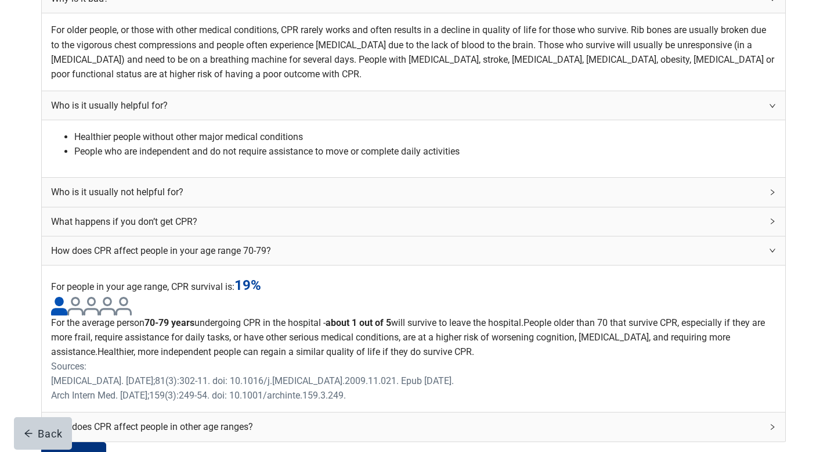
click at [419, 254] on icon "right" at bounding box center [772, 250] width 7 height 7
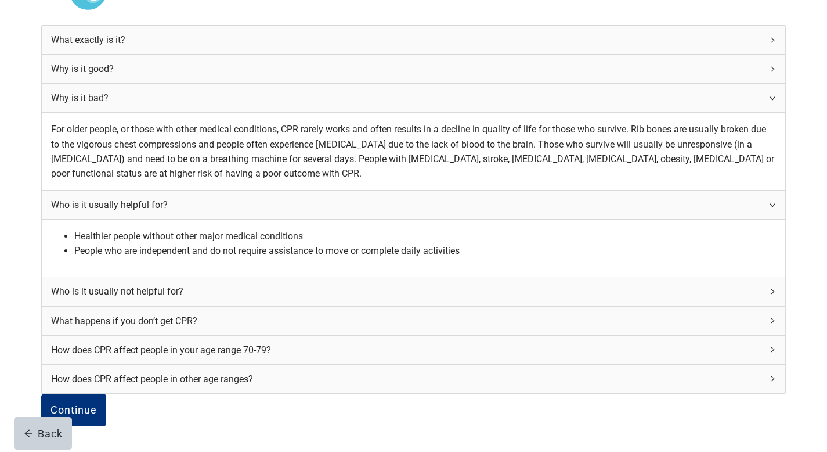
click at [419, 346] on icon "right" at bounding box center [772, 349] width 7 height 7
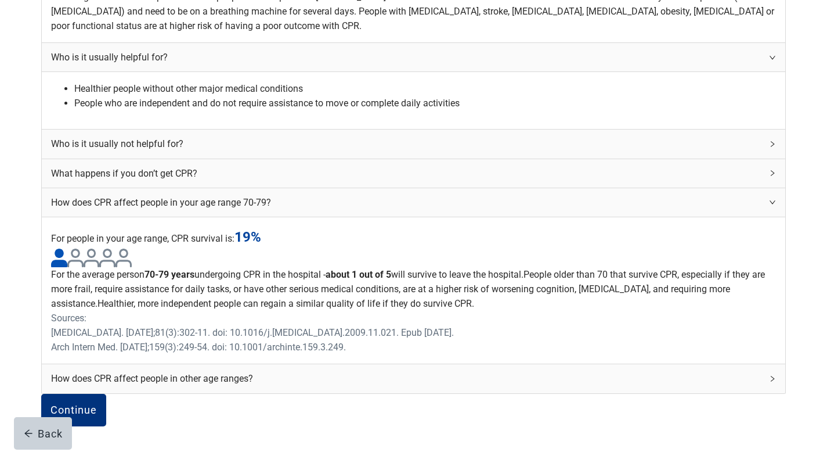
scroll to position [587, 0]
click at [97, 388] on div "Continue" at bounding box center [73, 410] width 46 height 12
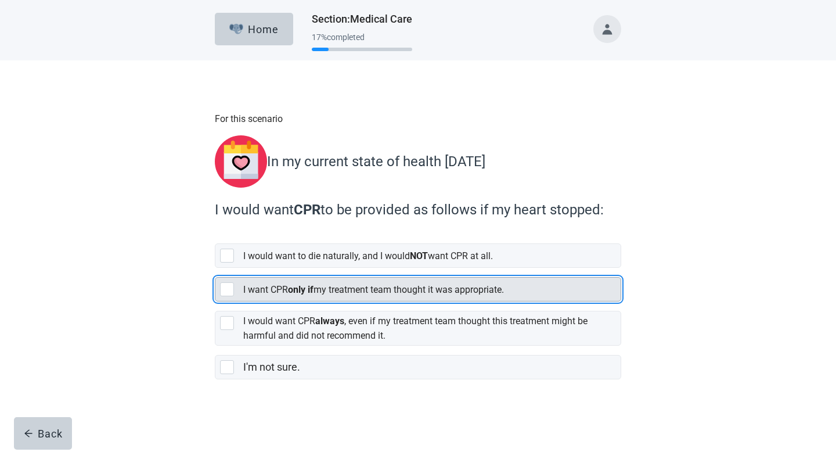
click at [230, 282] on div "[object Object], checkbox, not selected" at bounding box center [227, 289] width 14 height 14
click at [215, 268] on input "I want CPR only if my treatment team thought it was appropriate." at bounding box center [215, 268] width 1 height 1
checkbox input "true"
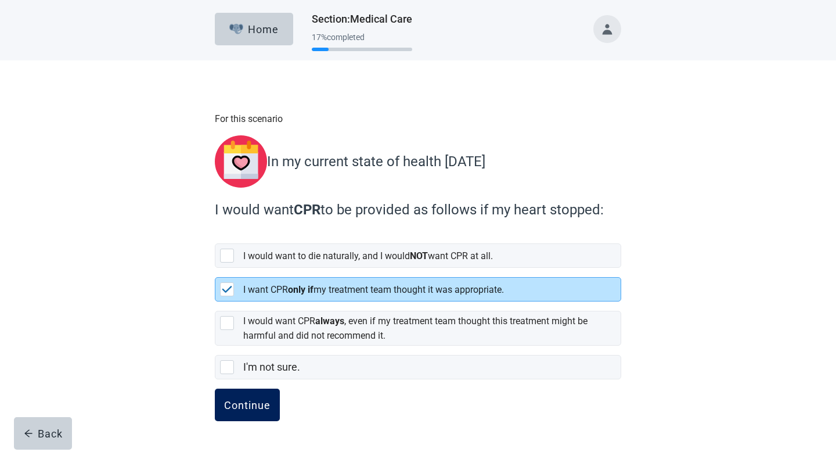
click at [259, 388] on div "Continue" at bounding box center [247, 405] width 46 height 12
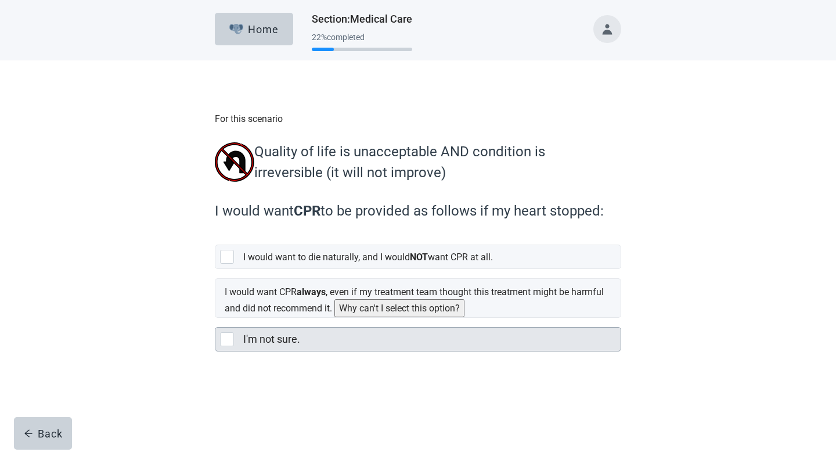
click at [232, 338] on div "I'm not sure., checkbox, not selected" at bounding box center [227, 339] width 14 height 14
click at [215, 318] on input "I'm not sure." at bounding box center [215, 317] width 1 height 1
checkbox input "true"
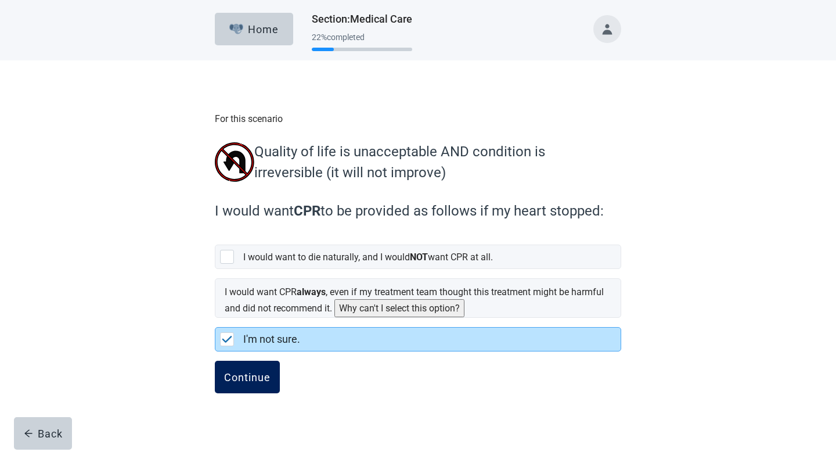
click at [265, 369] on button "Continue" at bounding box center [247, 376] width 65 height 33
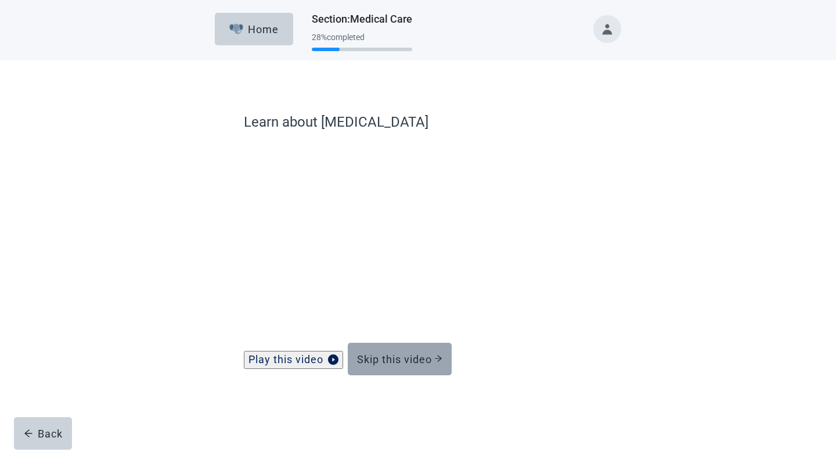
click at [419, 364] on div "Skip this video" at bounding box center [399, 359] width 85 height 12
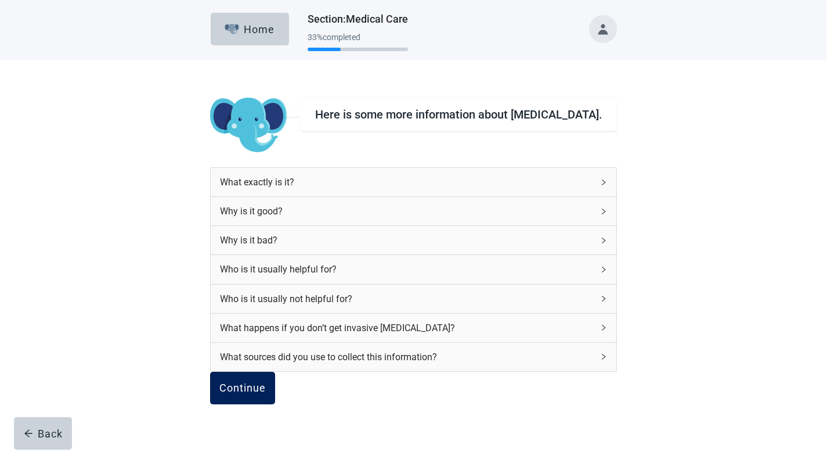
click at [275, 388] on button "Continue" at bounding box center [242, 387] width 65 height 33
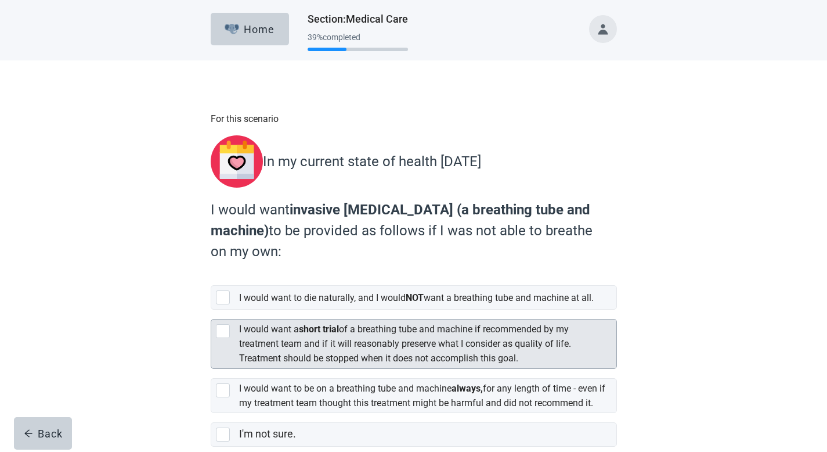
click at [225, 334] on div "[object Object], checkbox, not selected" at bounding box center [223, 331] width 14 height 14
click at [211, 310] on input "I would want a short trial of a breathing tube and machine if recommended by my…" at bounding box center [211, 309] width 1 height 1
checkbox input "true"
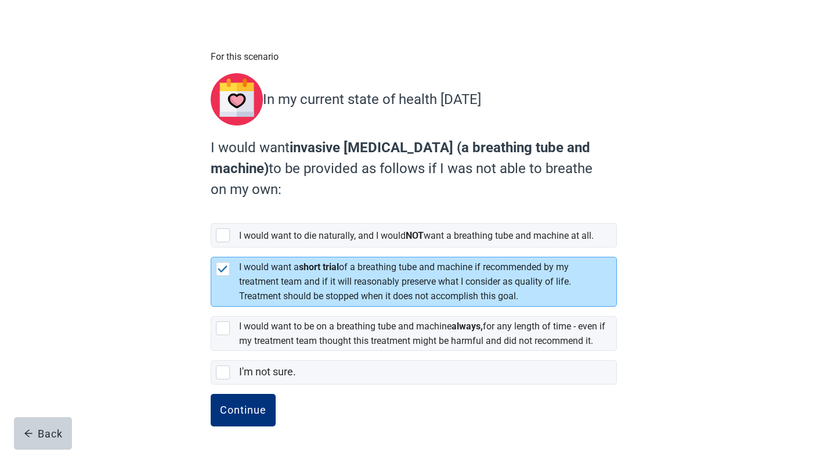
scroll to position [81, 0]
click at [257, 388] on div "Continue" at bounding box center [243, 410] width 46 height 12
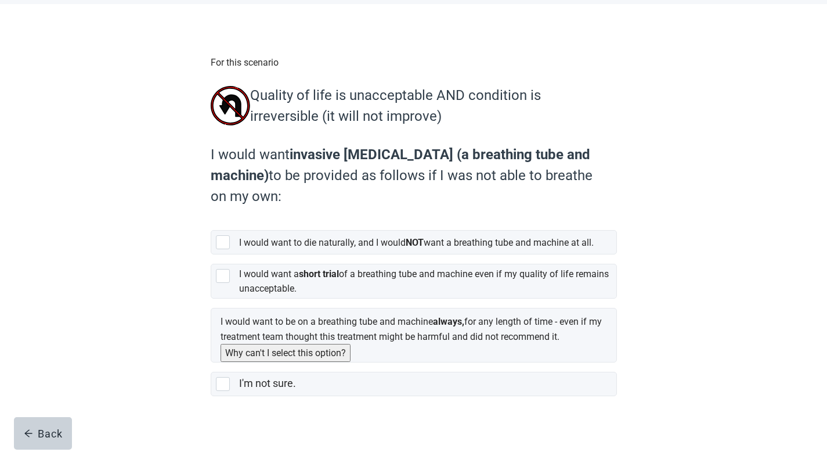
scroll to position [60, 0]
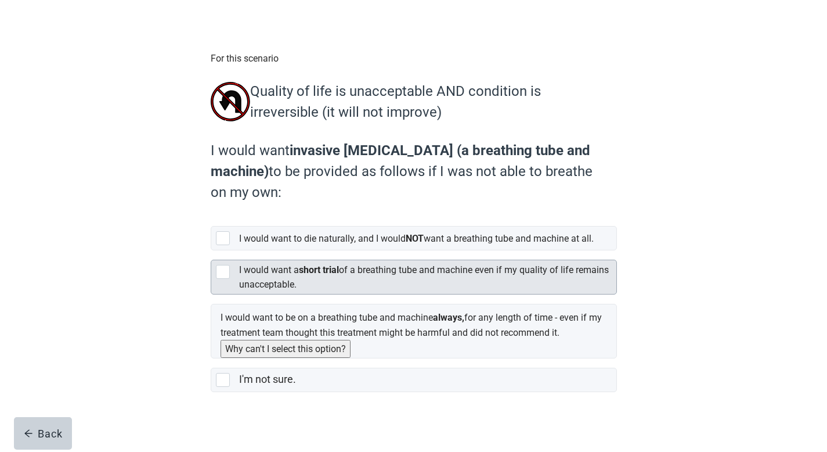
click at [230, 279] on div "[object Object], checkbox, not selected" at bounding box center [225, 272] width 19 height 14
click at [211, 251] on input "I would want a short trial of a breathing tube and machine even if my quality o…" at bounding box center [211, 250] width 1 height 1
checkbox input "true"
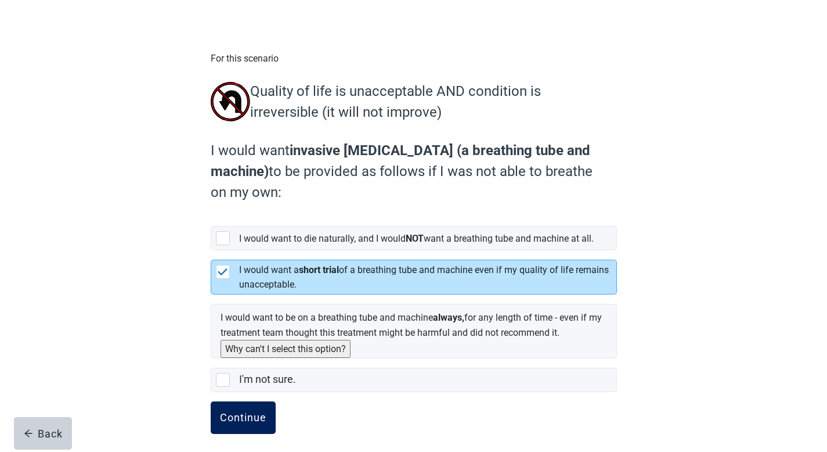
click at [248, 388] on button "Continue" at bounding box center [243, 417] width 65 height 33
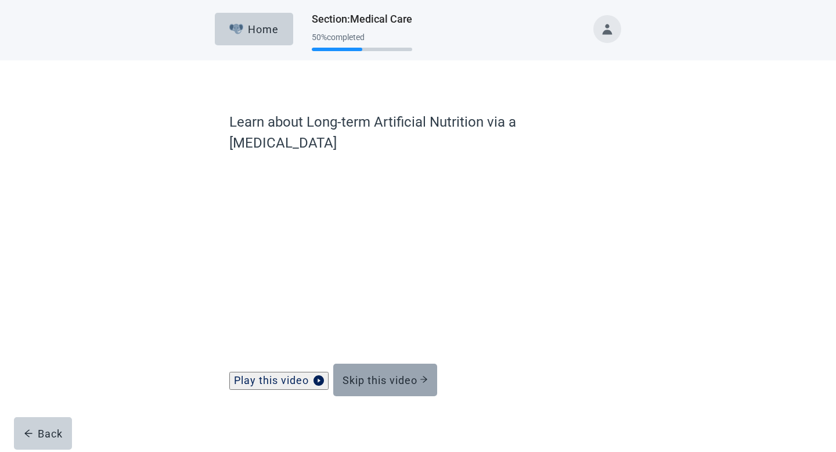
click at [398, 374] on div "Skip this video" at bounding box center [384, 380] width 85 height 12
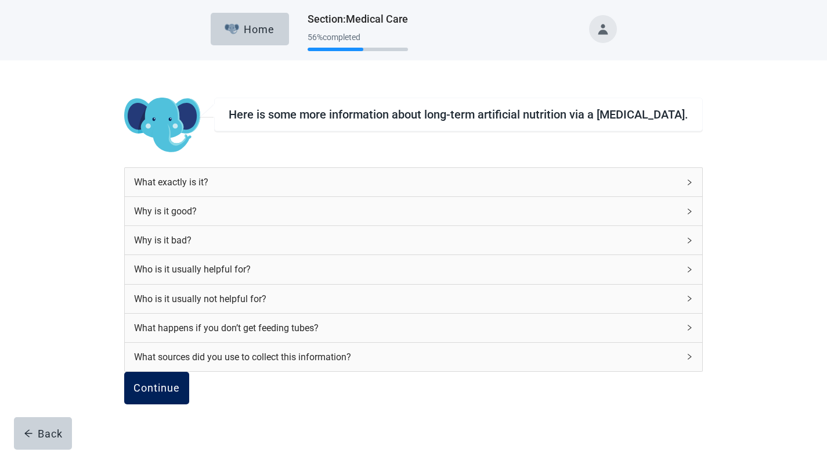
click at [180, 388] on div "Continue" at bounding box center [156, 388] width 46 height 12
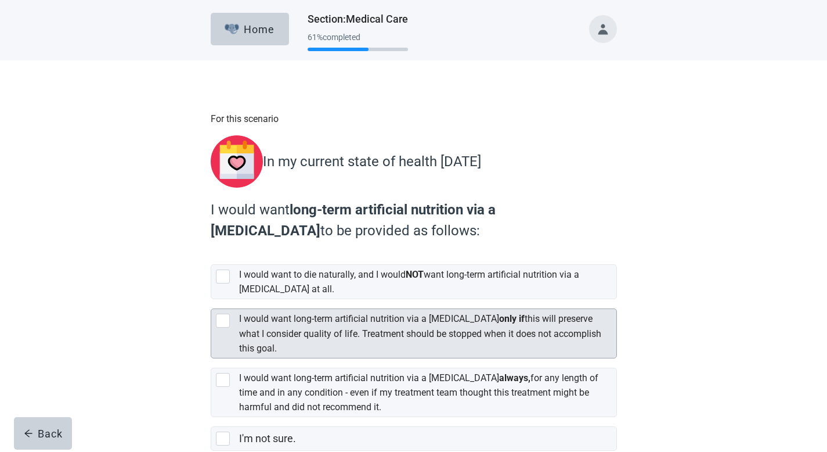
click at [224, 313] on div "[object Object], checkbox, not selected" at bounding box center [223, 320] width 14 height 14
click at [211, 299] on input "I would want long-term artificial nutrition via a [MEDICAL_DATA] only if this w…" at bounding box center [211, 299] width 1 height 1
checkbox input "true"
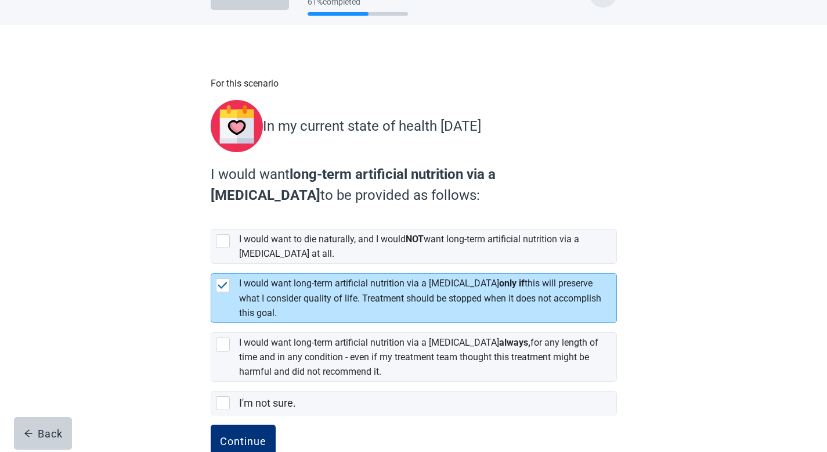
scroll to position [38, 0]
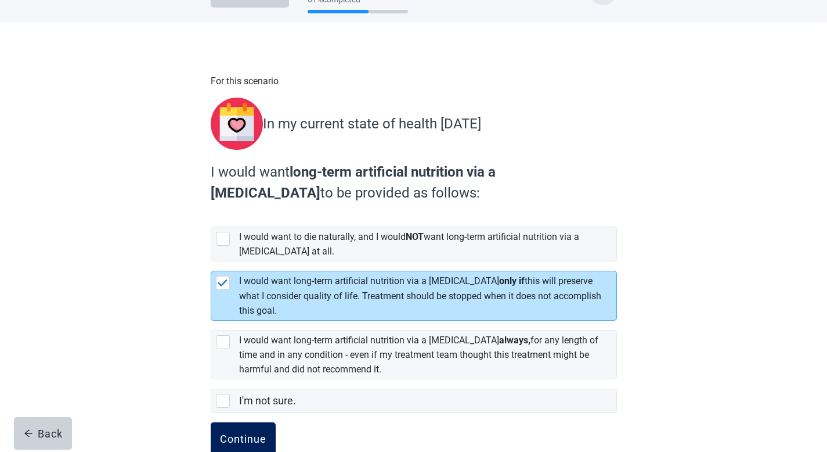
click at [255, 388] on button "Continue" at bounding box center [243, 438] width 65 height 33
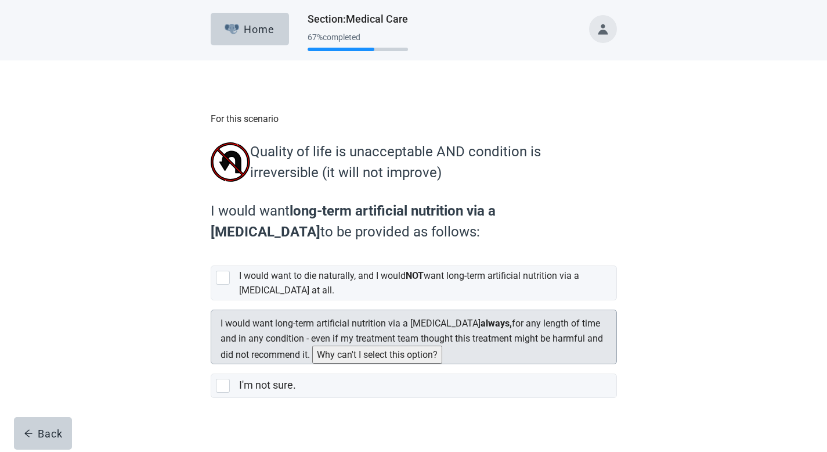
click at [216, 320] on div "[object Object], checkbox, not selected, cannot be selected due to conflict" at bounding box center [216, 320] width 0 height 0
click at [211, 301] on input "I would want long-term artificial nutrition via a [MEDICAL_DATA] always, for an…" at bounding box center [211, 300] width 1 height 1
checkbox input "false"
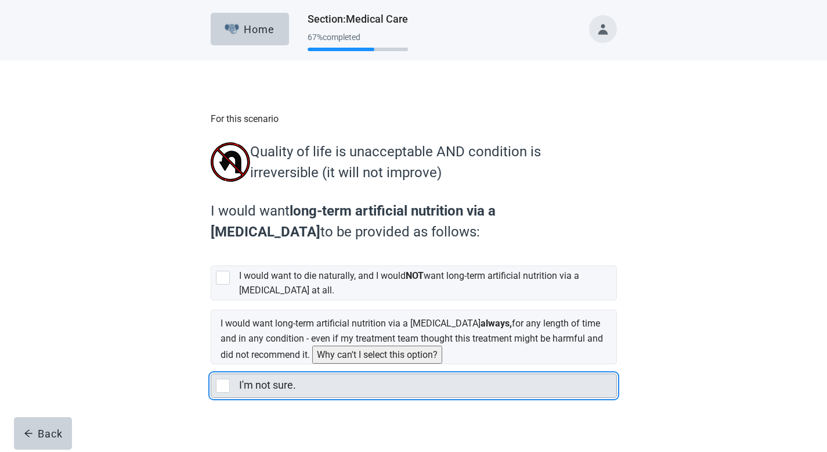
click at [230, 388] on div "I'm not sure., checkbox, not selected" at bounding box center [225, 385] width 19 height 14
click at [211, 364] on input "I'm not sure." at bounding box center [211, 364] width 1 height 1
checkbox input "true"
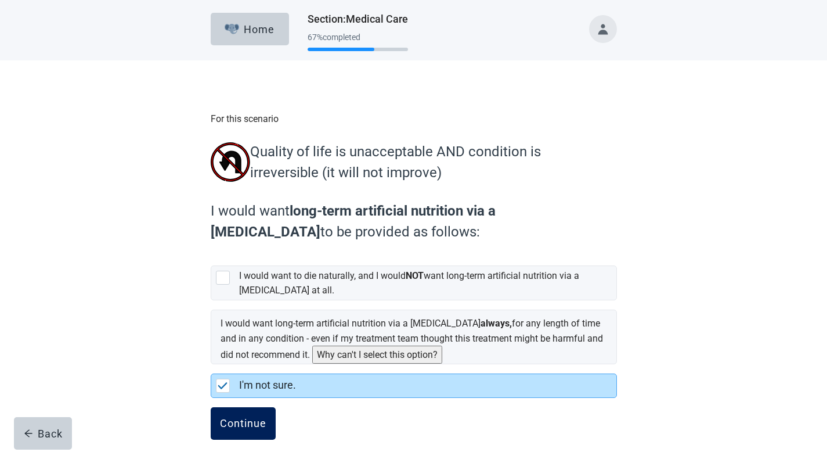
click at [258, 388] on button "Continue" at bounding box center [243, 423] width 65 height 33
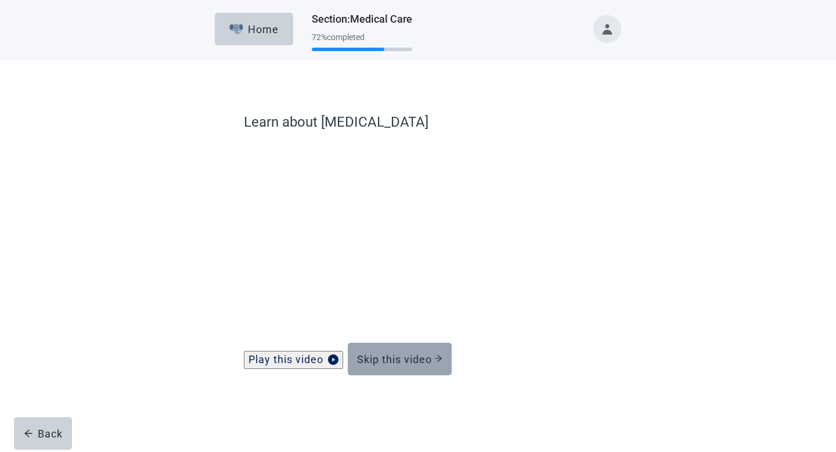
click at [418, 364] on div "Skip this video" at bounding box center [399, 359] width 85 height 12
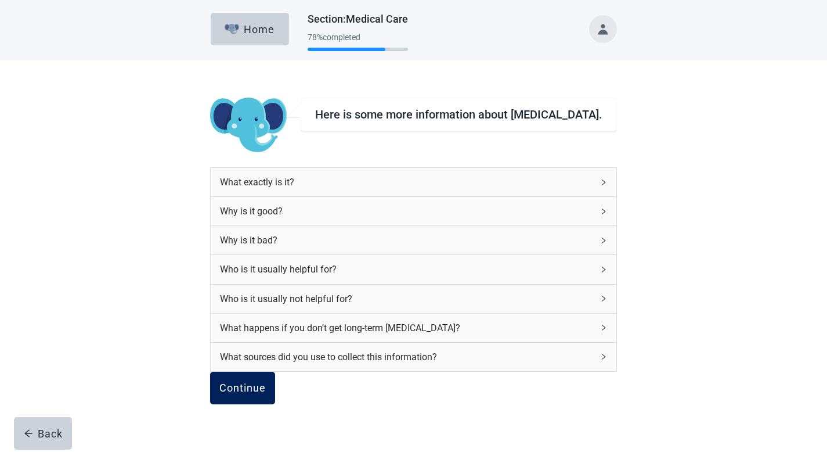
click at [266, 388] on div "Continue" at bounding box center [242, 388] width 46 height 12
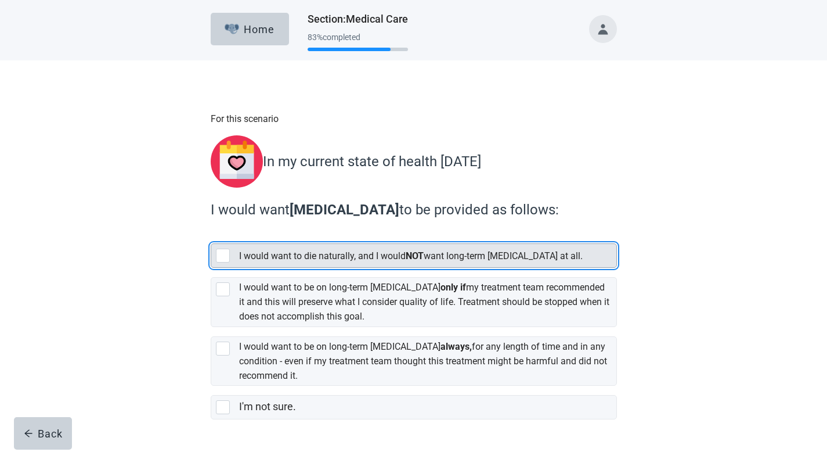
click at [225, 248] on div "[object Object], checkbox, not selected" at bounding box center [223, 255] width 14 height 14
click at [211, 234] on input "I would want to die naturally, and I would NOT want long-term [MEDICAL_DATA] at…" at bounding box center [211, 234] width 1 height 1
checkbox input "true"
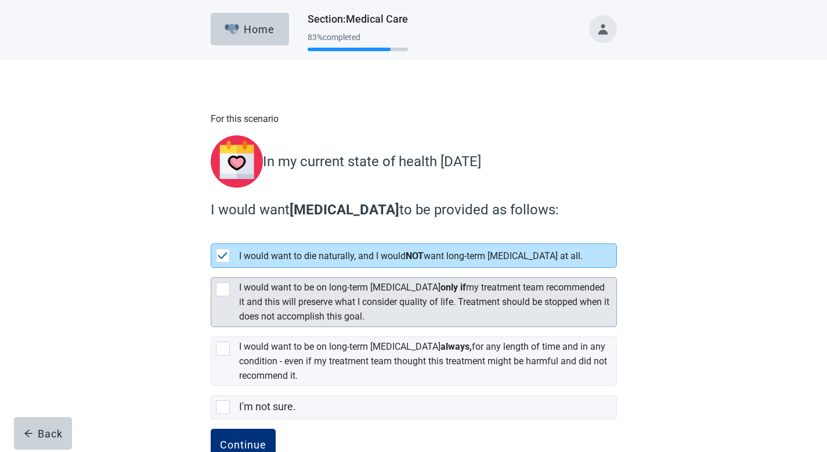
click at [223, 283] on div "[object Object], checkbox, not selected" at bounding box center [223, 289] width 14 height 14
click at [211, 268] on input "I would want to be on long-term [MEDICAL_DATA] only if my treatment team recomm…" at bounding box center [211, 268] width 1 height 1
checkbox input "true"
checkbox input "false"
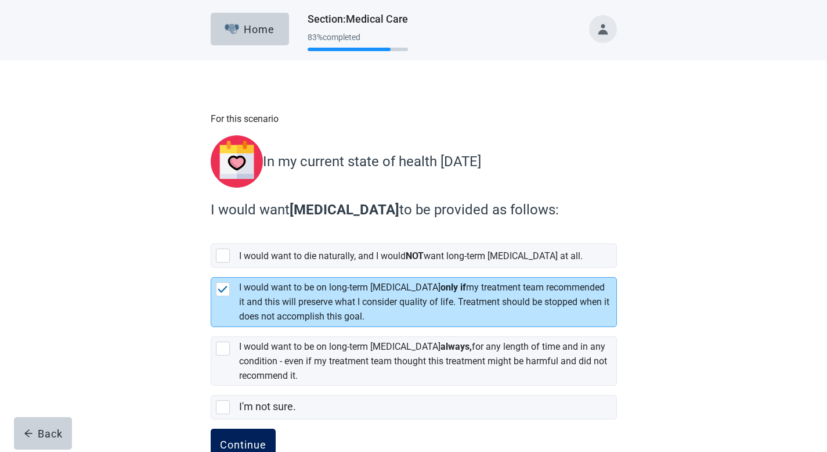
click at [247, 388] on div "Continue" at bounding box center [243, 445] width 46 height 12
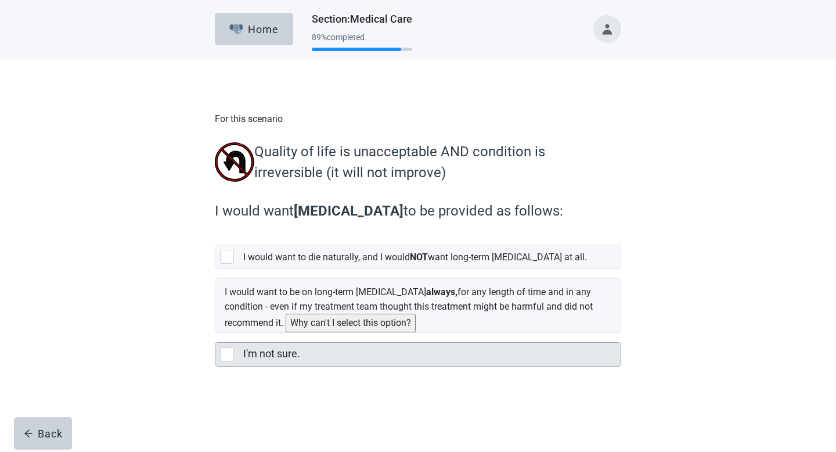
click at [229, 352] on div "I'm not sure., checkbox, not selected" at bounding box center [227, 354] width 14 height 14
click at [215, 333] on input "I'm not sure." at bounding box center [215, 333] width 1 height 1
checkbox input "true"
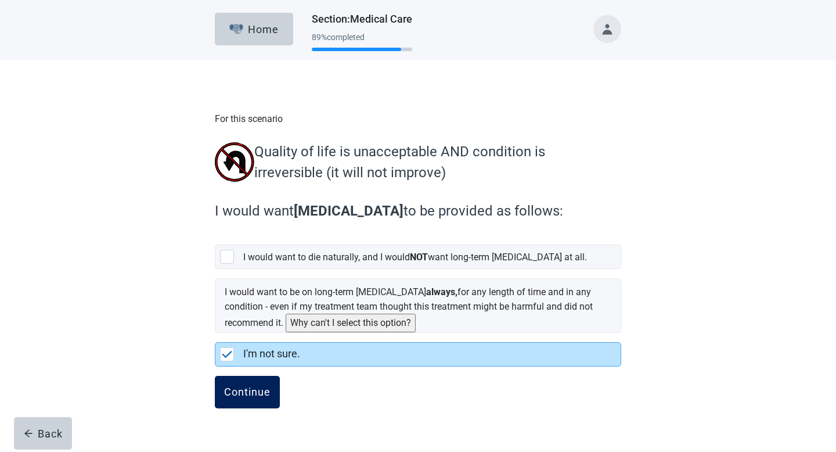
click at [249, 388] on div "Continue" at bounding box center [247, 392] width 46 height 12
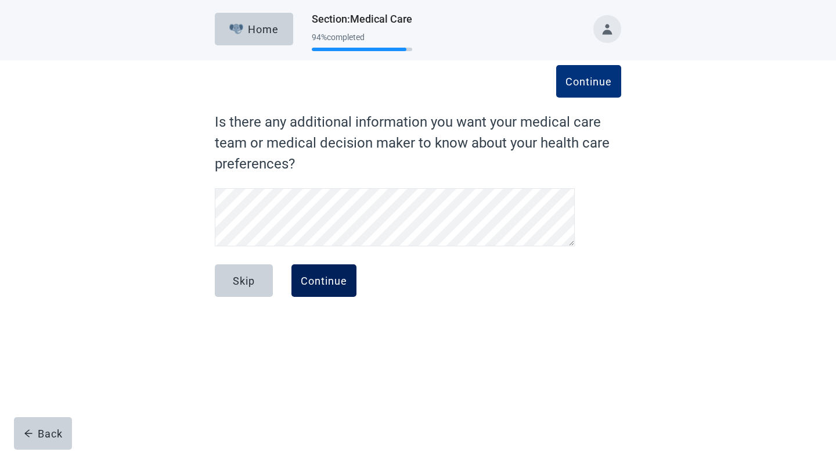
click at [331, 272] on button "Continue" at bounding box center [323, 280] width 65 height 33
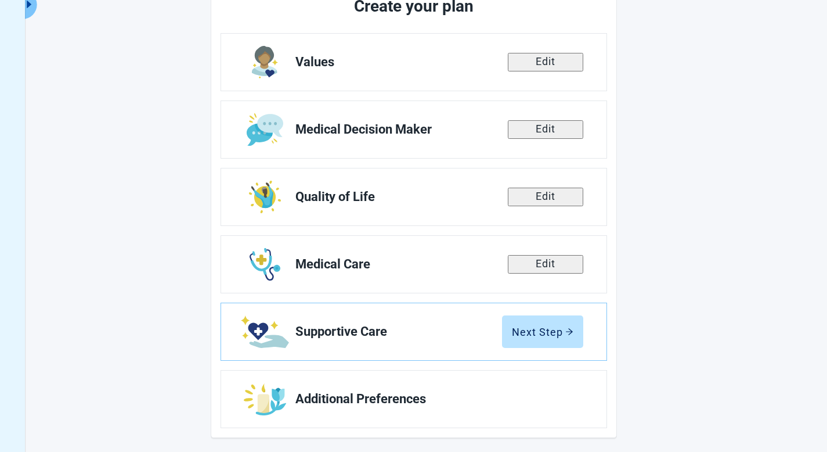
scroll to position [165, 0]
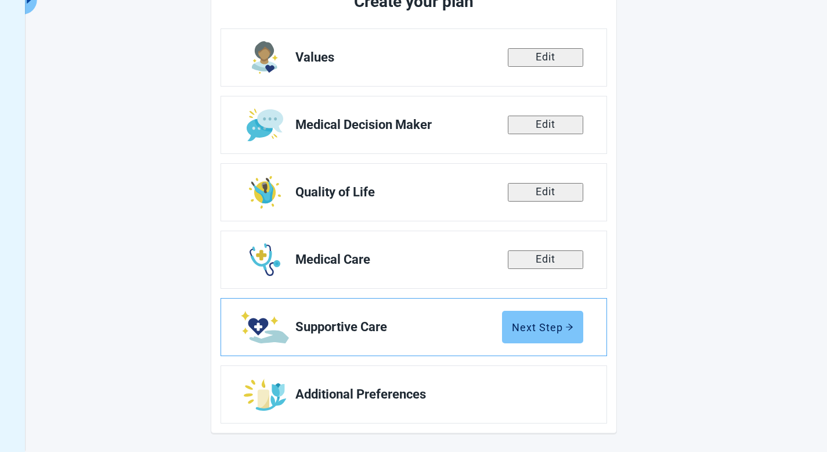
click at [419, 324] on div "Next Step" at bounding box center [543, 327] width 62 height 12
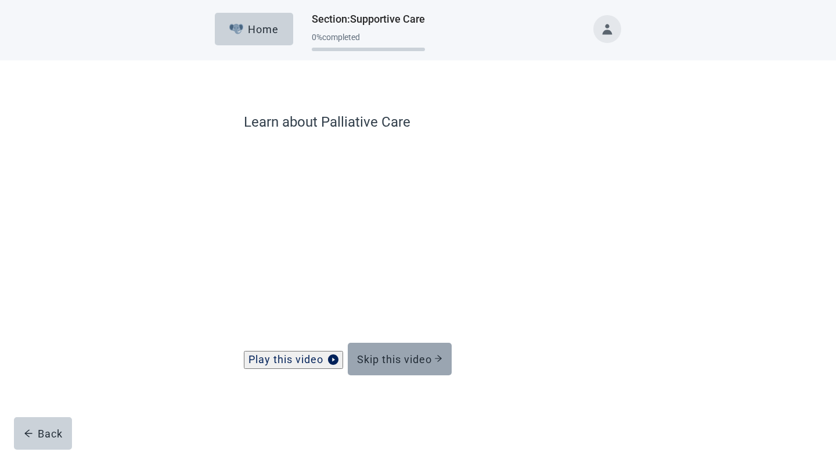
click at [419, 364] on div "Skip this video" at bounding box center [399, 359] width 85 height 12
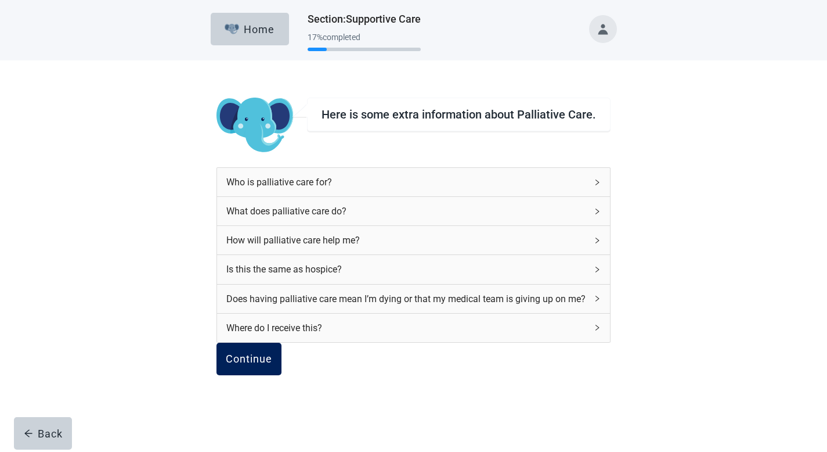
click at [272, 364] on div "Continue" at bounding box center [249, 359] width 46 height 12
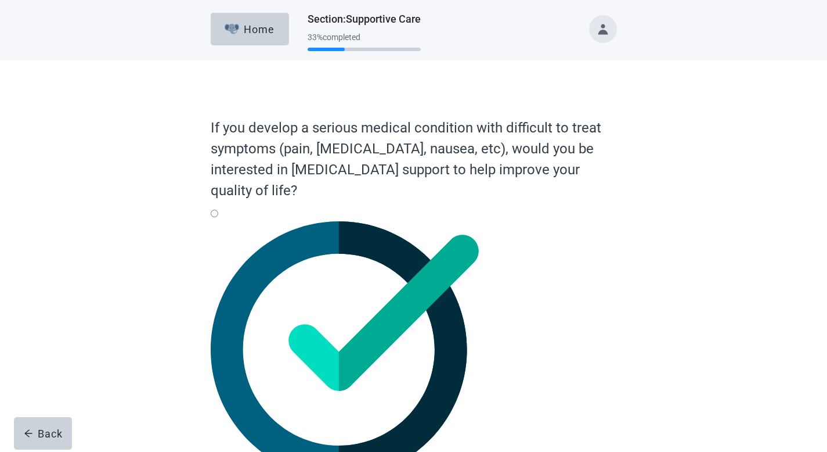
radio input "true"
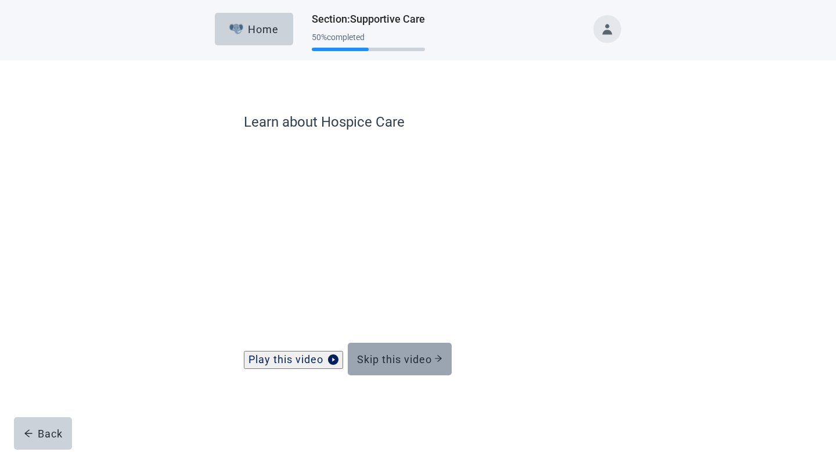
click at [410, 364] on div "Skip this video" at bounding box center [399, 359] width 85 height 12
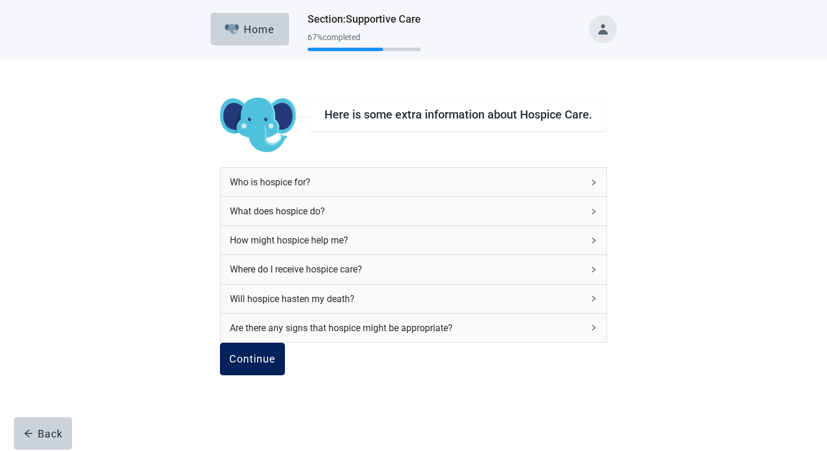
click at [276, 364] on div "Continue" at bounding box center [252, 359] width 46 height 12
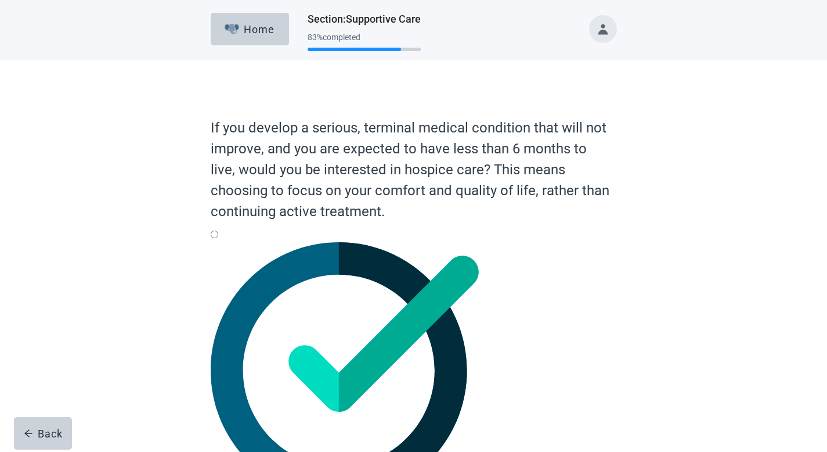
click at [225, 242] on div "Yes, radio button, not checked" at bounding box center [414, 242] width 406 height 0
click at [218, 238] on input "Yes" at bounding box center [215, 234] width 8 height 8
radio input "true"
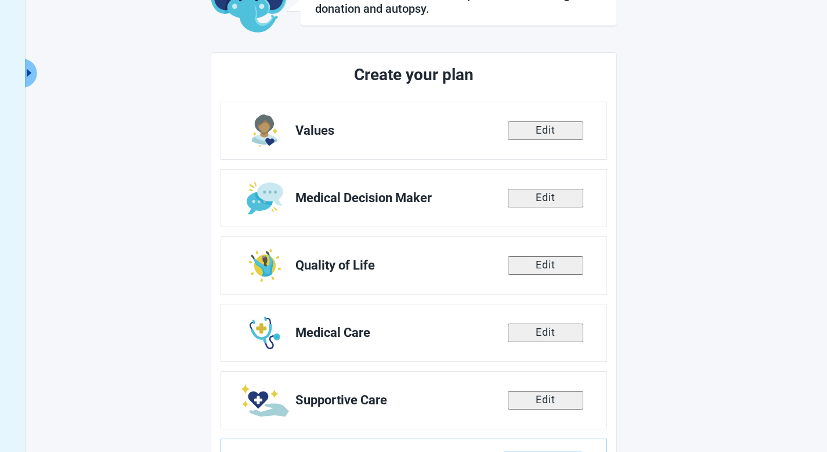
scroll to position [165, 0]
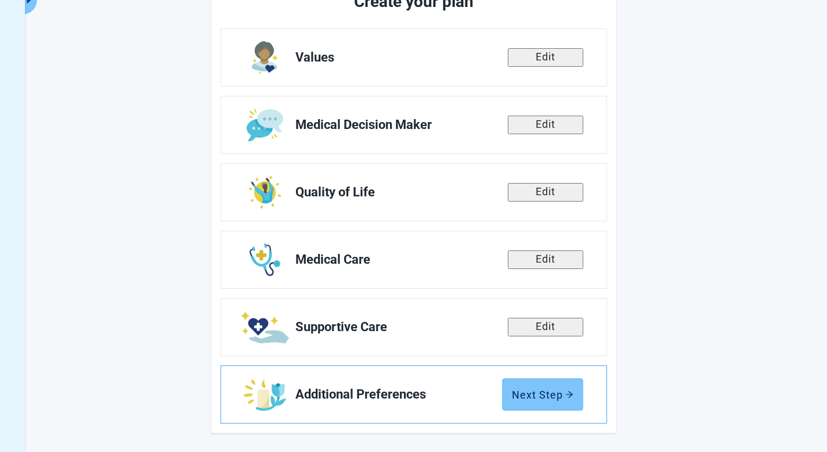
click at [419, 388] on div "Next Step" at bounding box center [543, 394] width 62 height 12
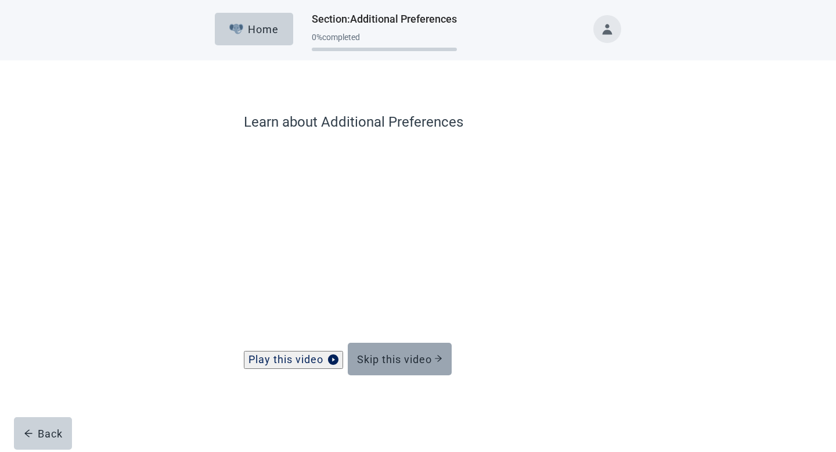
click at [419, 364] on div "Skip this video" at bounding box center [399, 359] width 85 height 12
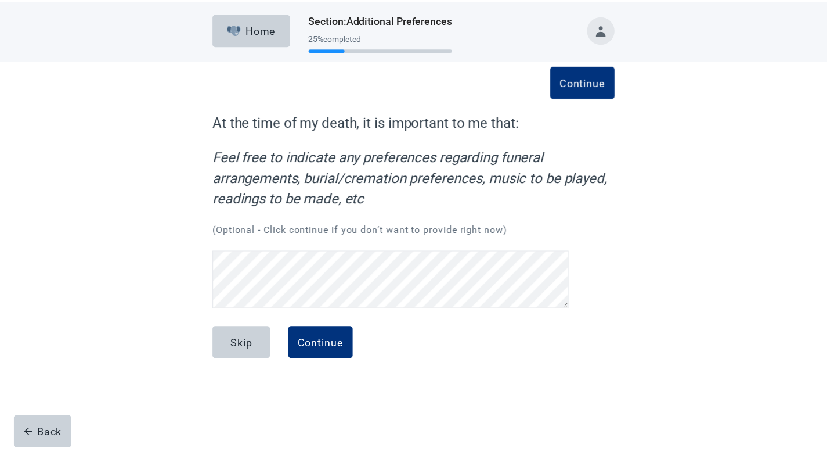
scroll to position [50, 0]
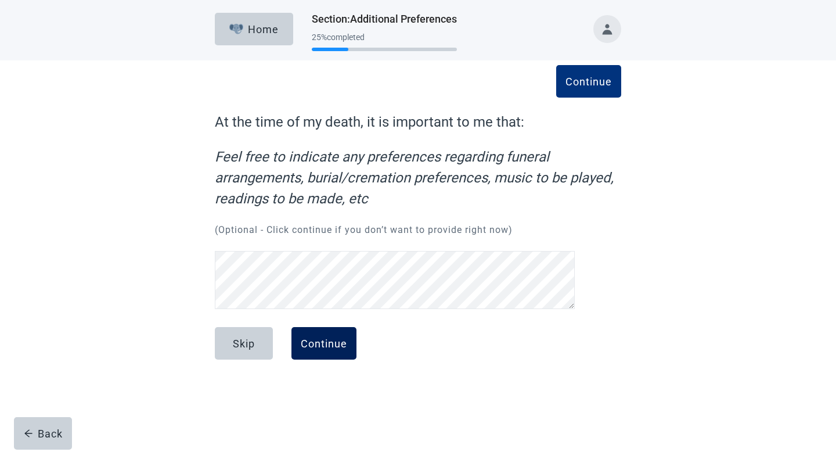
click at [329, 337] on div "Continue" at bounding box center [324, 343] width 46 height 12
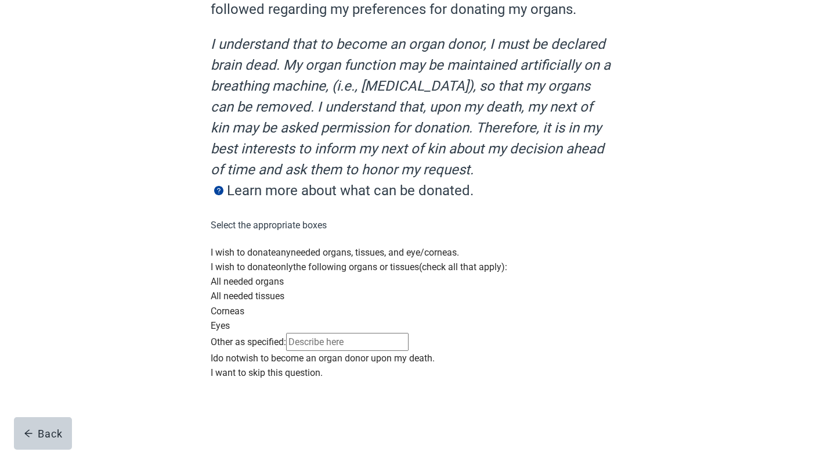
scroll to position [234, 0]
click at [225, 351] on div "Main content" at bounding box center [414, 351] width 406 height 0
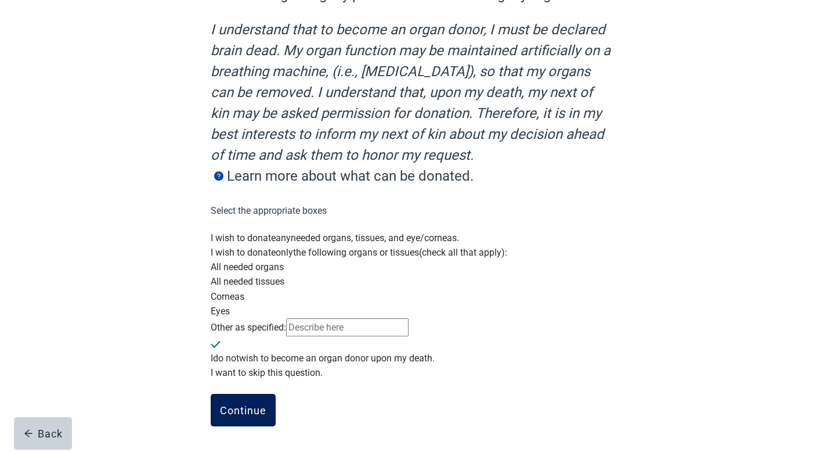
click at [250, 388] on button "Continue" at bounding box center [243, 410] width 65 height 33
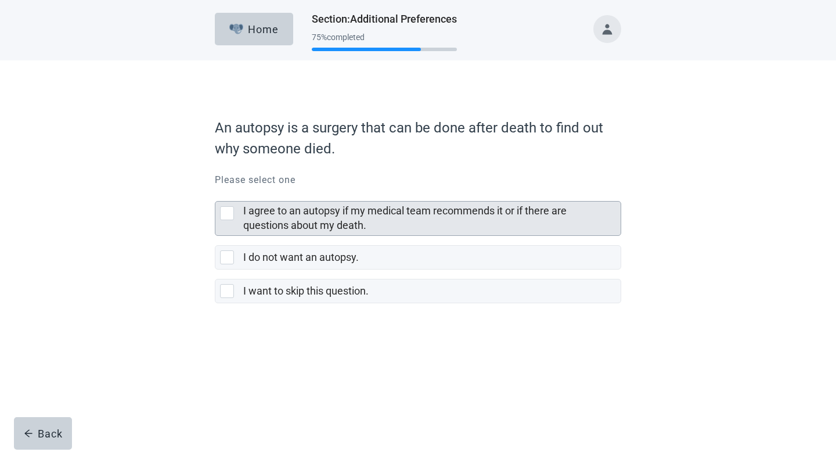
click at [228, 211] on div "I agree to an autopsy if my medical team recommends it or if there are question…" at bounding box center [227, 213] width 14 height 14
click at [215, 192] on input "I agree to an autopsy if my medical team recommends it or if there are question…" at bounding box center [215, 192] width 1 height 1
checkbox input "true"
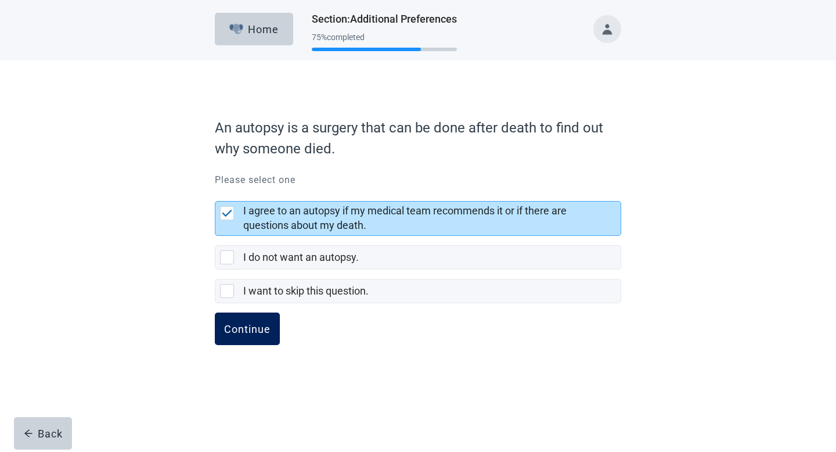
click at [257, 324] on div "Continue" at bounding box center [247, 329] width 46 height 12
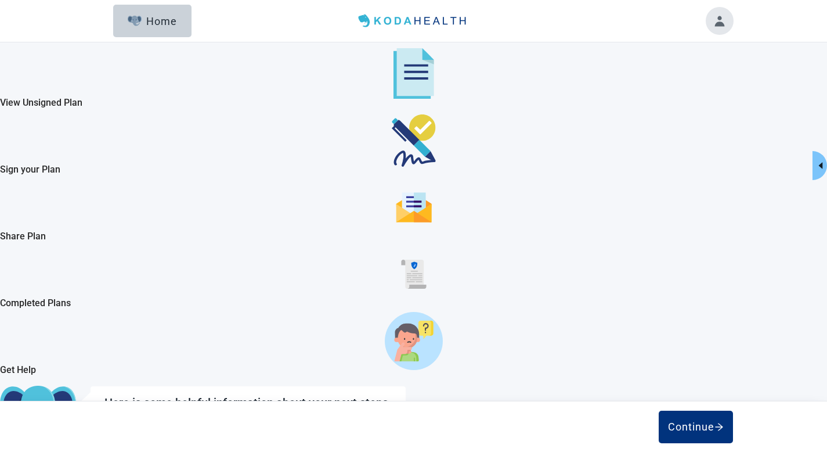
click at [70, 388] on div "Continue" at bounding box center [39, 458] width 60 height 12
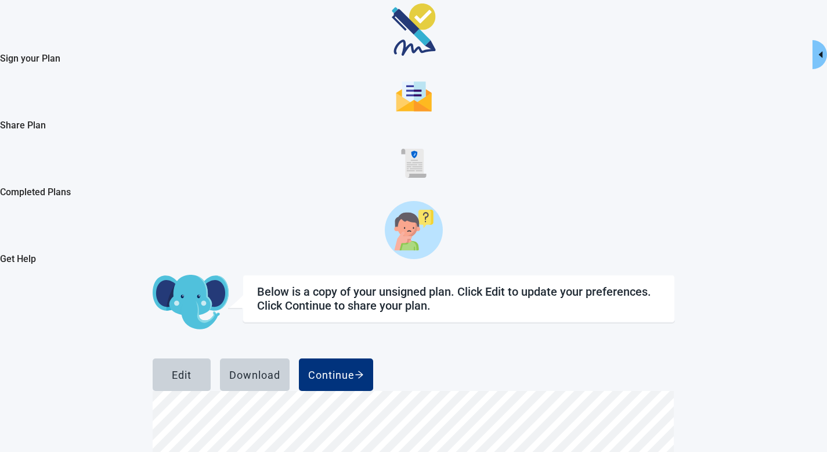
scroll to position [125, 0]
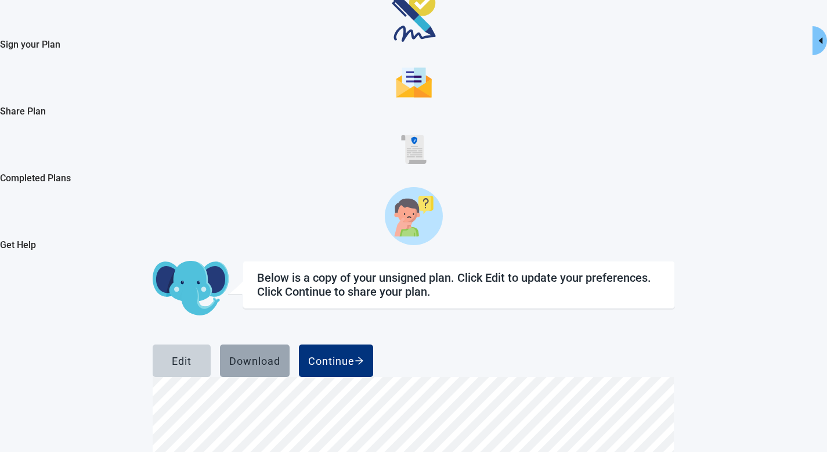
click at [280, 355] on div "Download" at bounding box center [254, 361] width 51 height 12
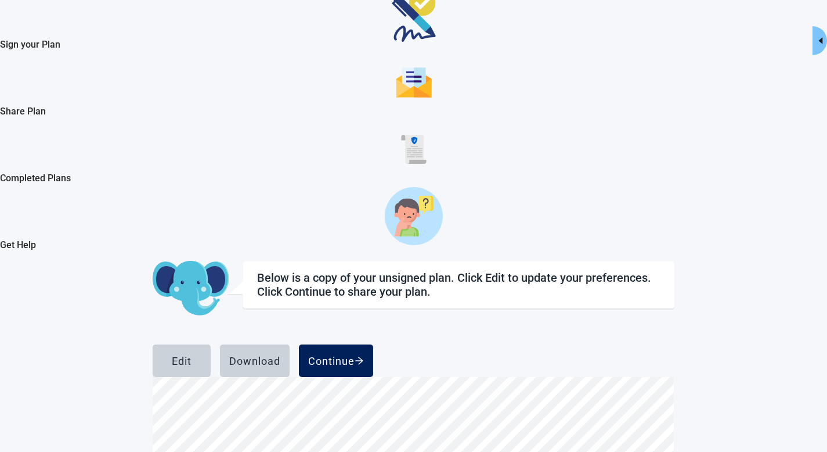
click at [364, 355] on div "Continue" at bounding box center [336, 361] width 56 height 12
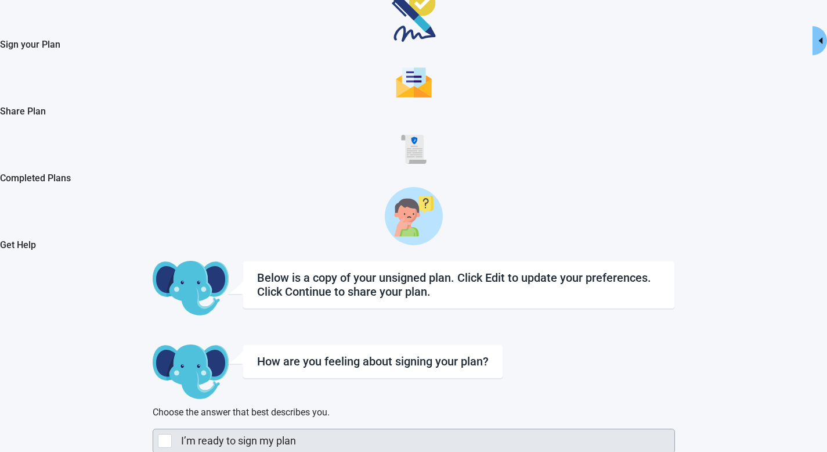
click at [172, 388] on div "I’m ready to sign my plan, checkbox, not selected" at bounding box center [165, 441] width 14 height 14
click at [153, 388] on input "I’m ready to sign my plan" at bounding box center [153, 428] width 1 height 1
checkbox input "true"
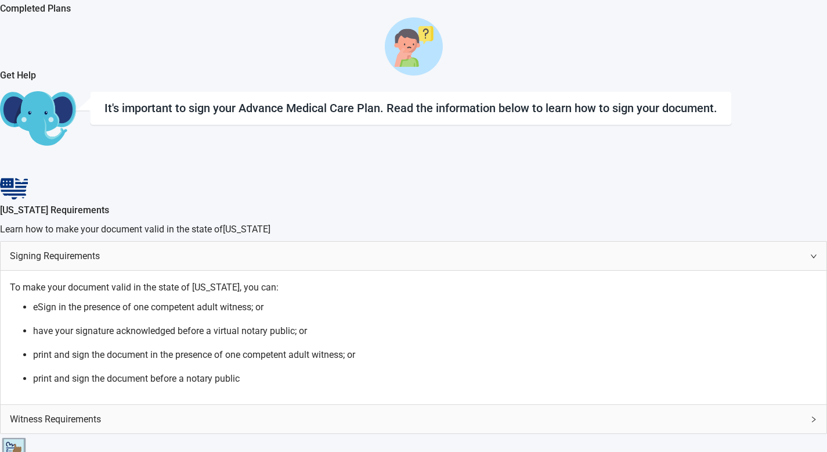
scroll to position [304, 0]
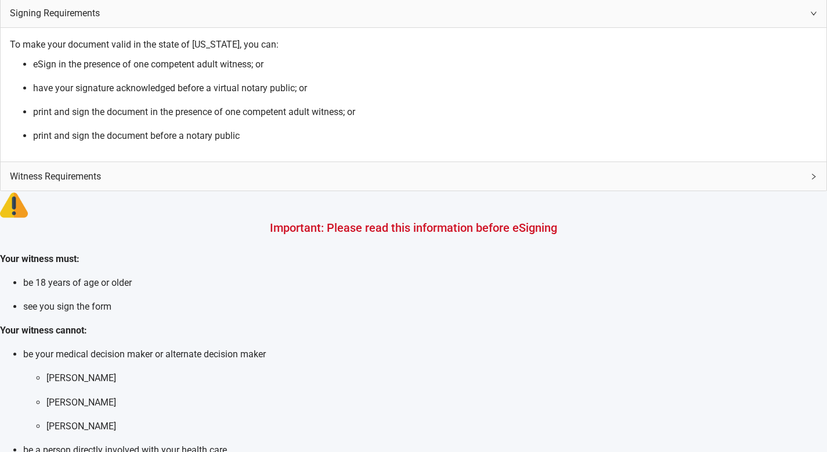
scroll to position [64, 0]
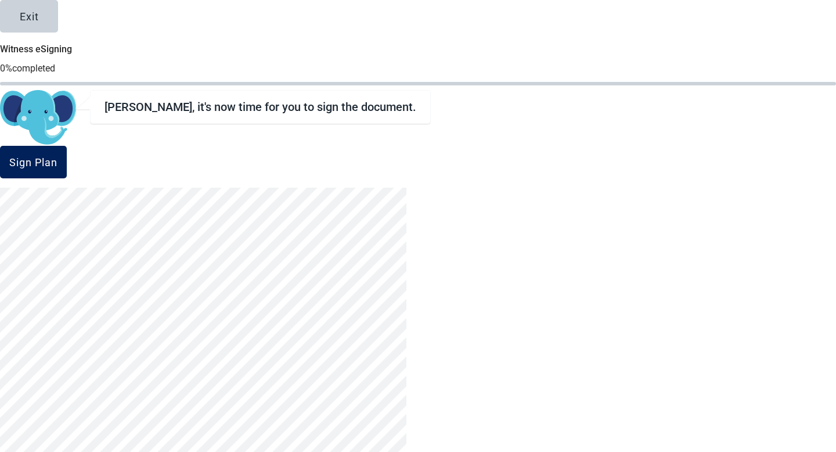
click at [57, 167] on div "Sign Plan" at bounding box center [33, 162] width 48 height 12
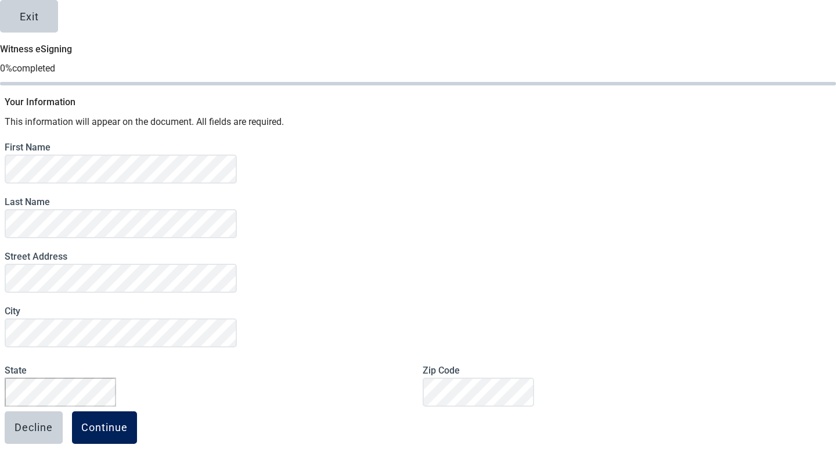
click at [128, 388] on div "Continue" at bounding box center [104, 427] width 46 height 12
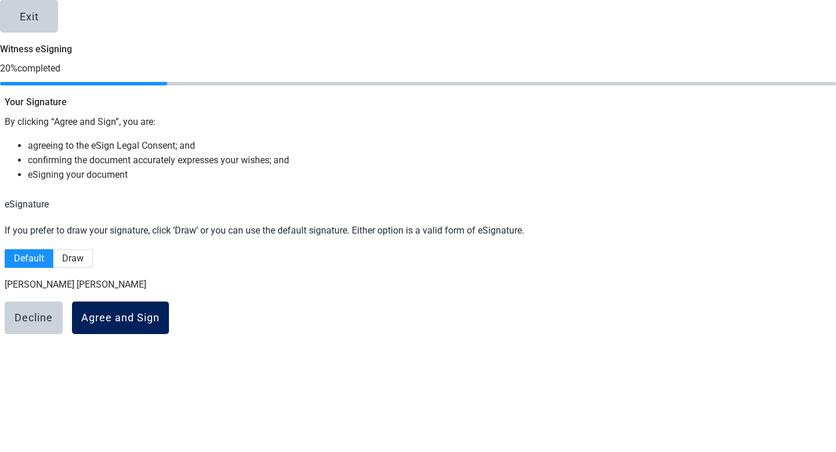
click at [160, 323] on div "Agree and Sign" at bounding box center [120, 318] width 78 height 12
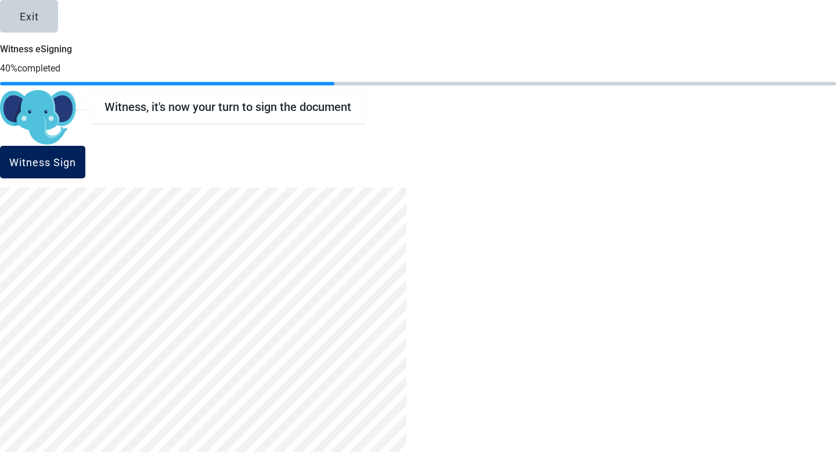
click at [76, 167] on div "Witness Sign" at bounding box center [42, 162] width 67 height 12
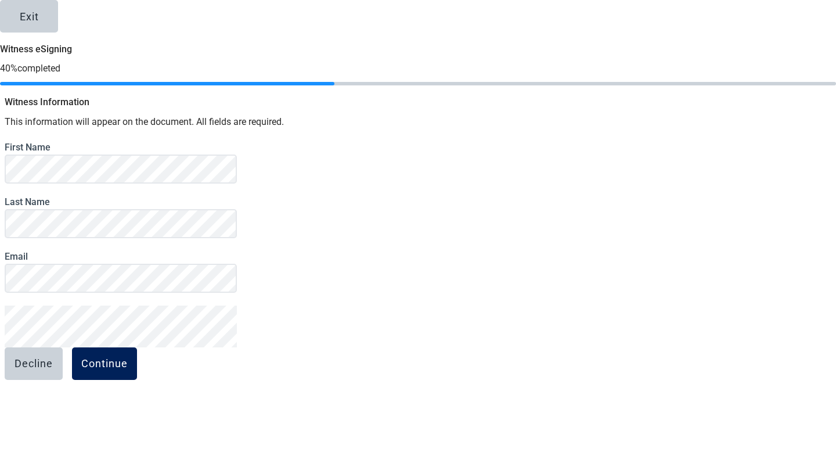
click at [128, 369] on div "Continue" at bounding box center [104, 364] width 46 height 12
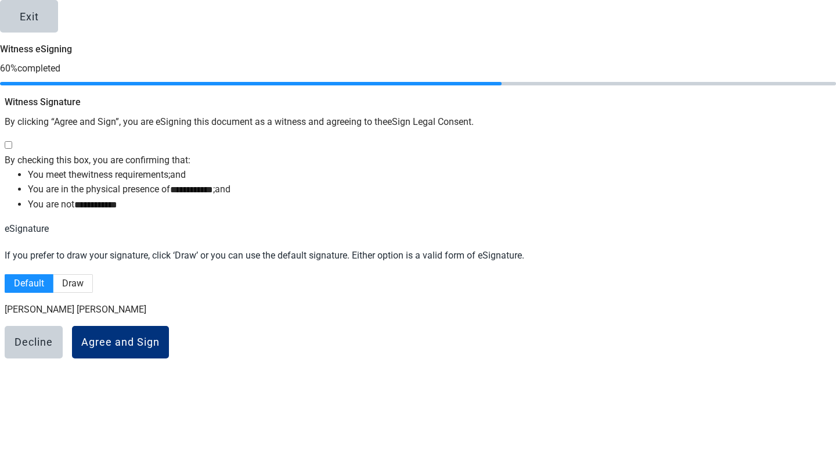
click at [228, 152] on div at bounding box center [416, 145] width 822 height 15
click at [160, 348] on div "Agree and Sign" at bounding box center [120, 342] width 78 height 12
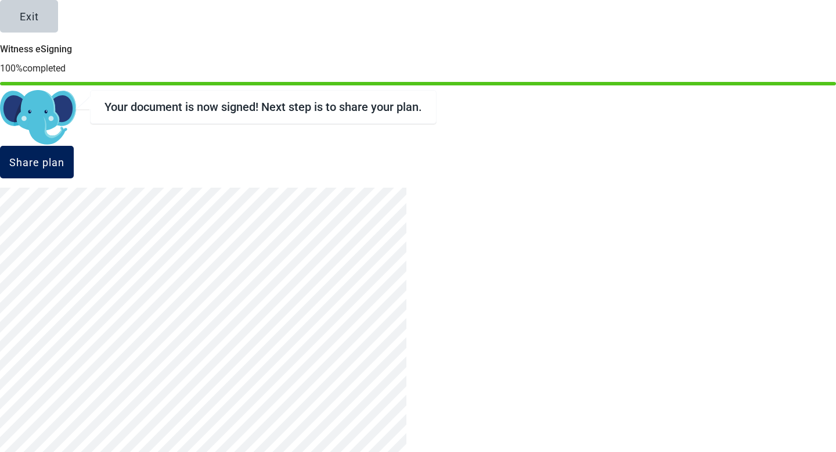
click at [74, 158] on button "Share plan" at bounding box center [37, 162] width 74 height 33
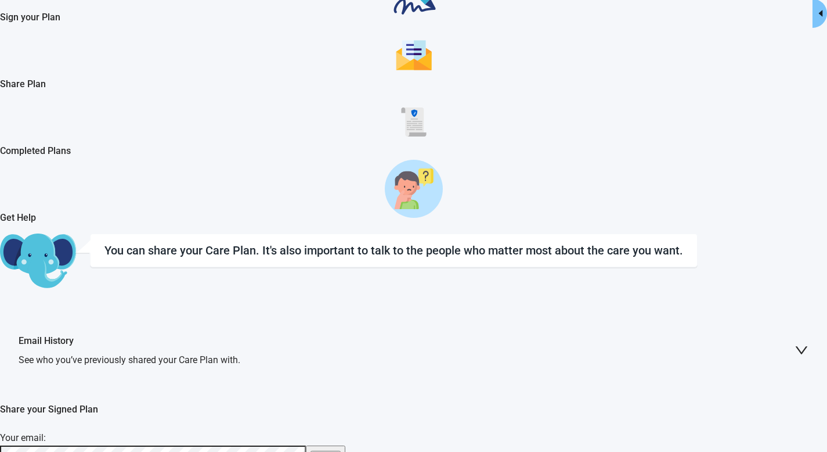
scroll to position [154, 0]
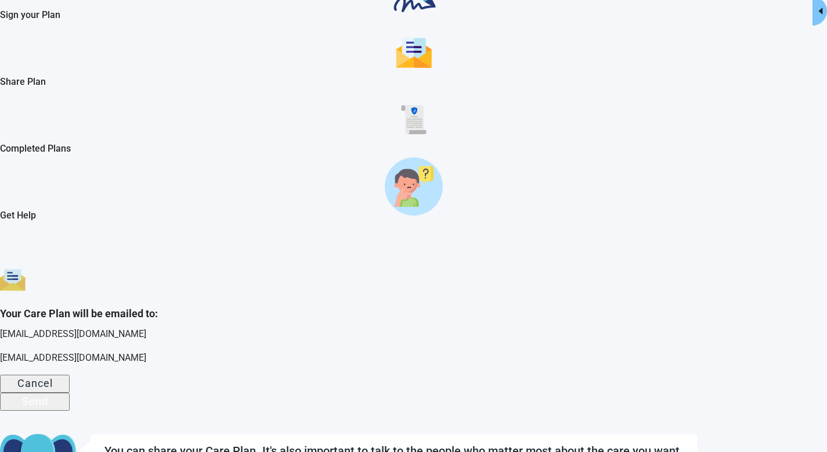
scroll to position [124, 0]
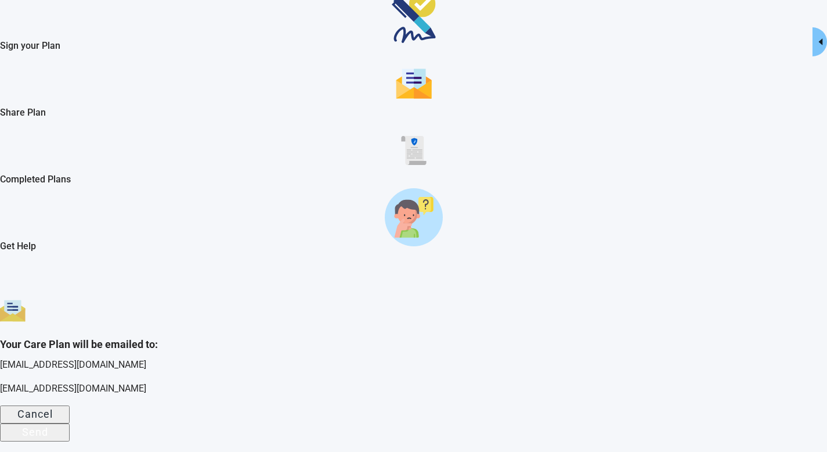
click at [48, 388] on div "Send" at bounding box center [35, 431] width 26 height 12
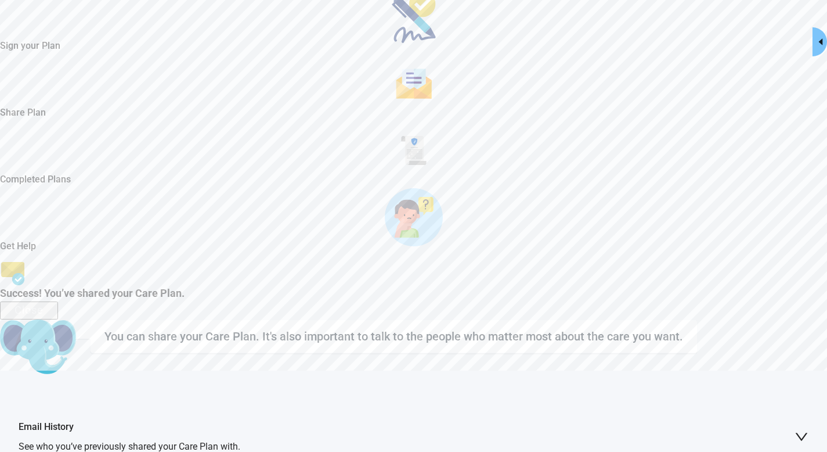
click at [44, 304] on div "Close" at bounding box center [29, 310] width 29 height 12
